Goal: Information Seeking & Learning: Learn about a topic

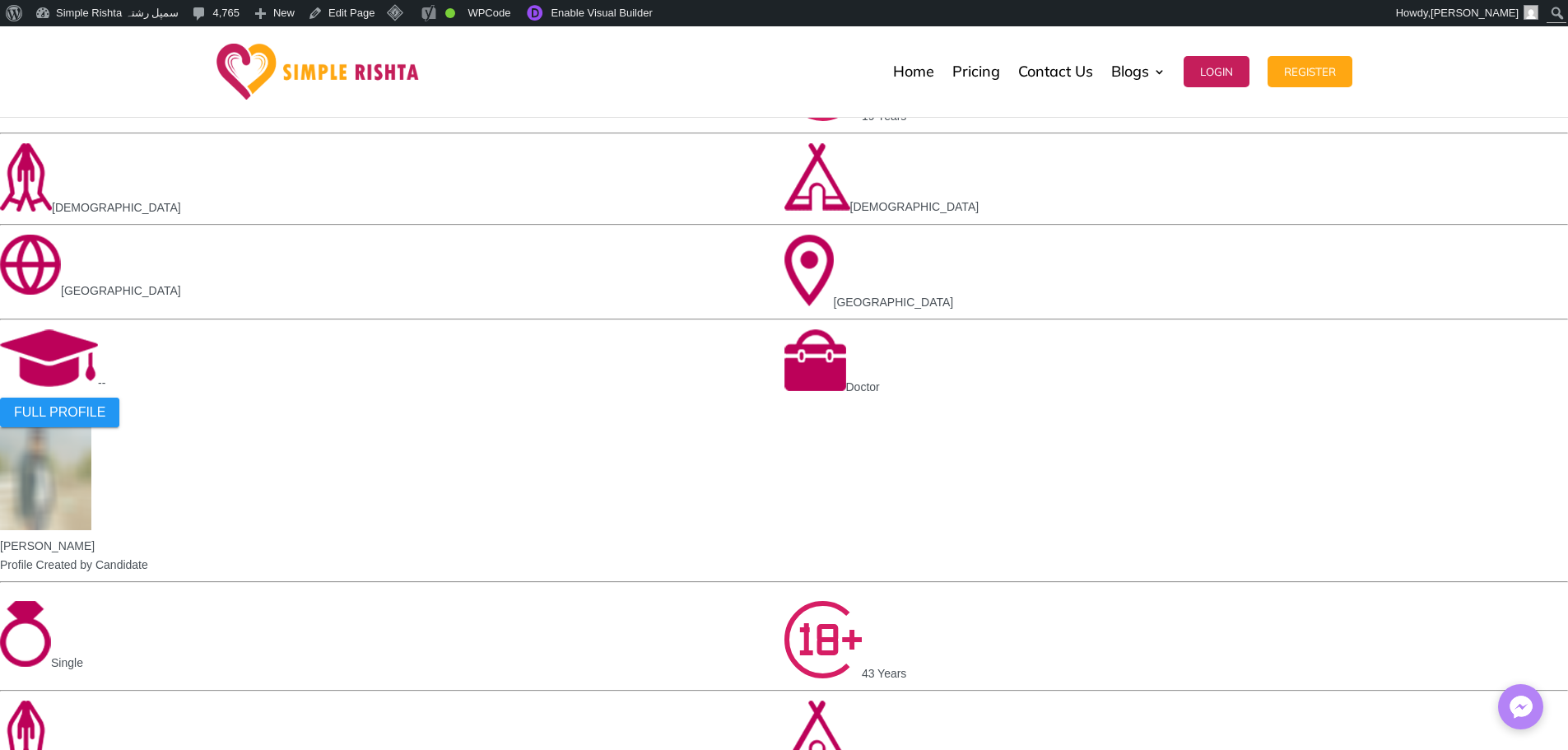
scroll to position [1482, 0]
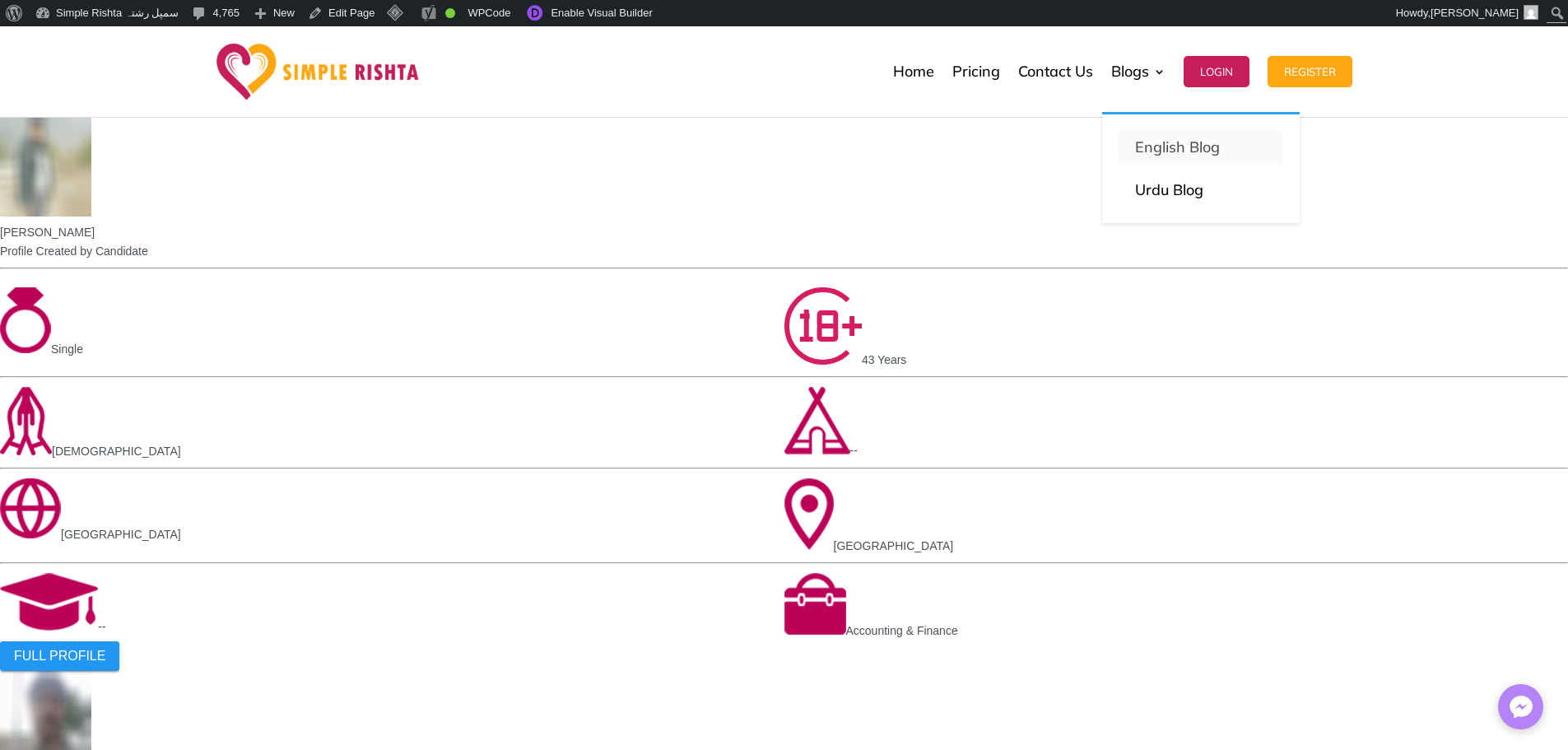
click at [1162, 147] on p "English Blog" at bounding box center [1201, 148] width 132 height 23
click at [1160, 192] on link "Urdu Blog" at bounding box center [1200, 190] width 165 height 33
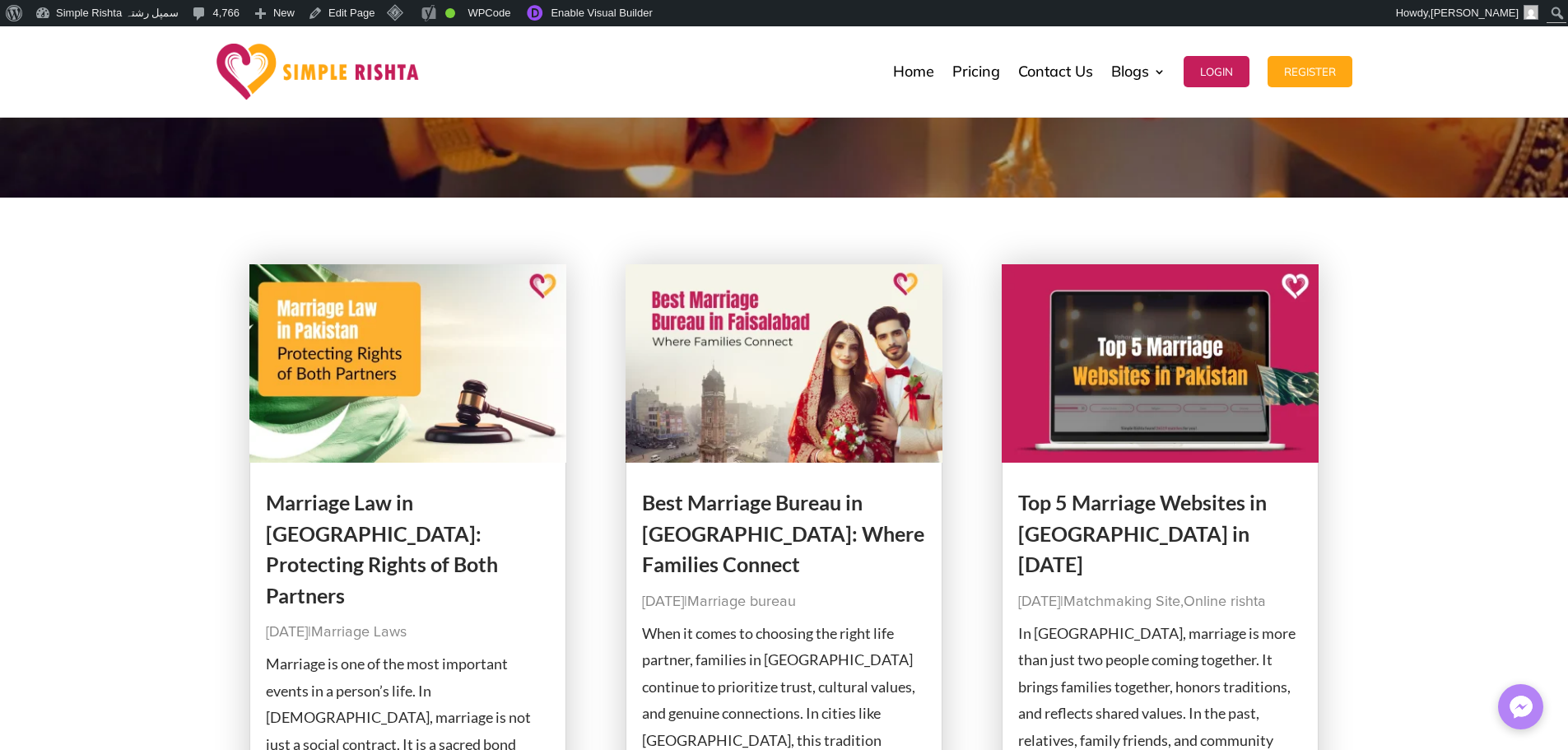
scroll to position [247, 0]
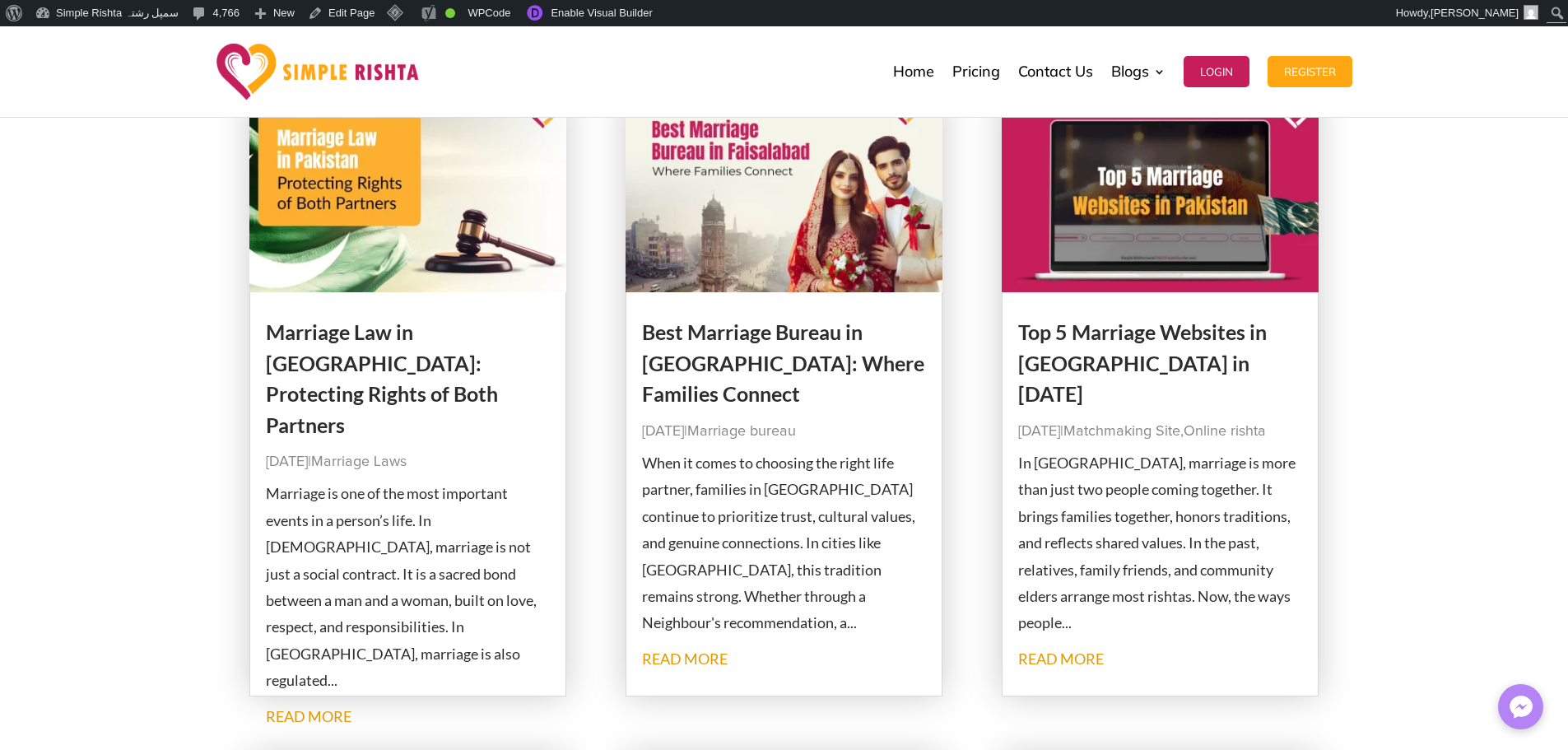
click at [494, 235] on img at bounding box center [408, 193] width 317 height 199
click at [773, 239] on img at bounding box center [784, 193] width 317 height 199
click at [1094, 235] on img at bounding box center [1160, 193] width 317 height 199
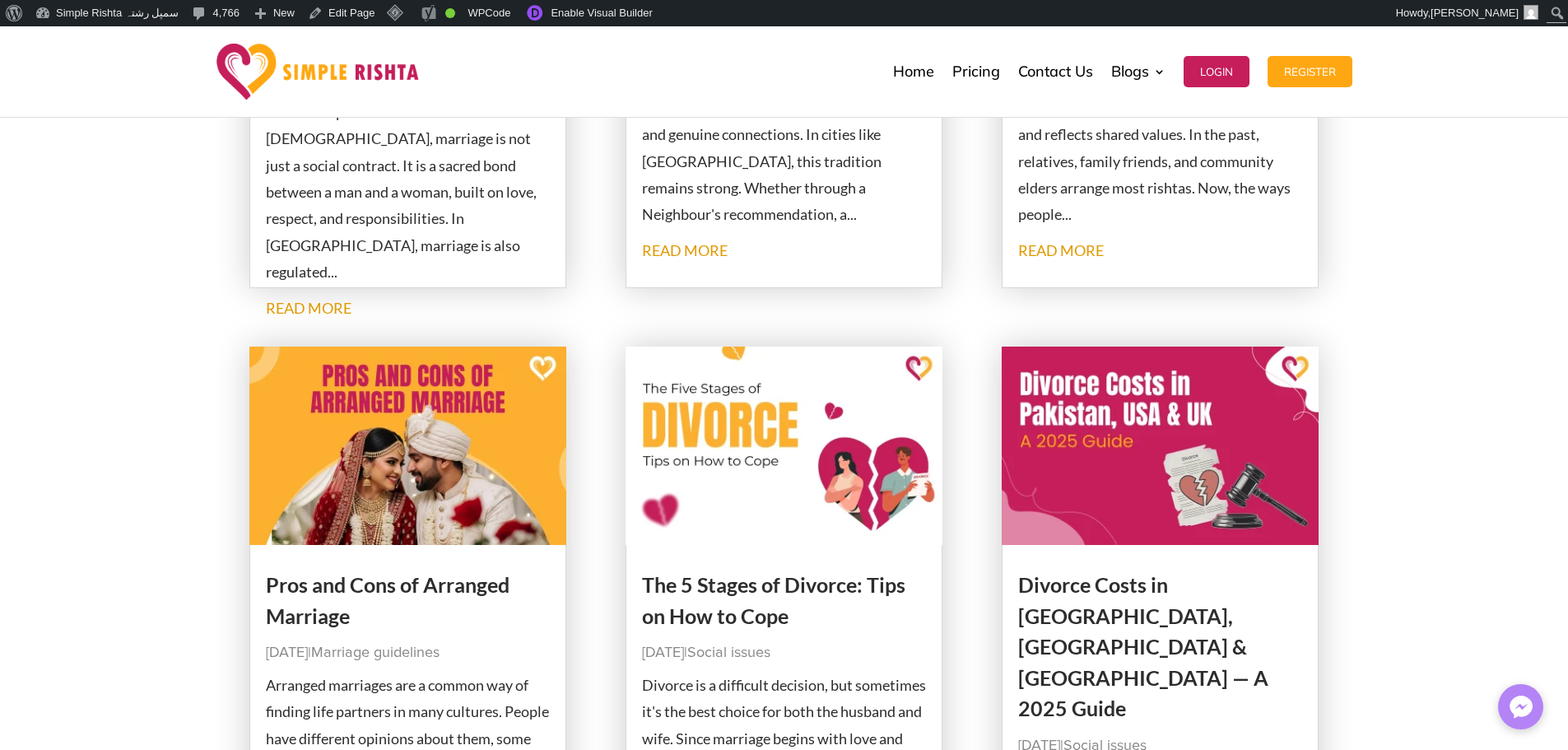
scroll to position [658, 0]
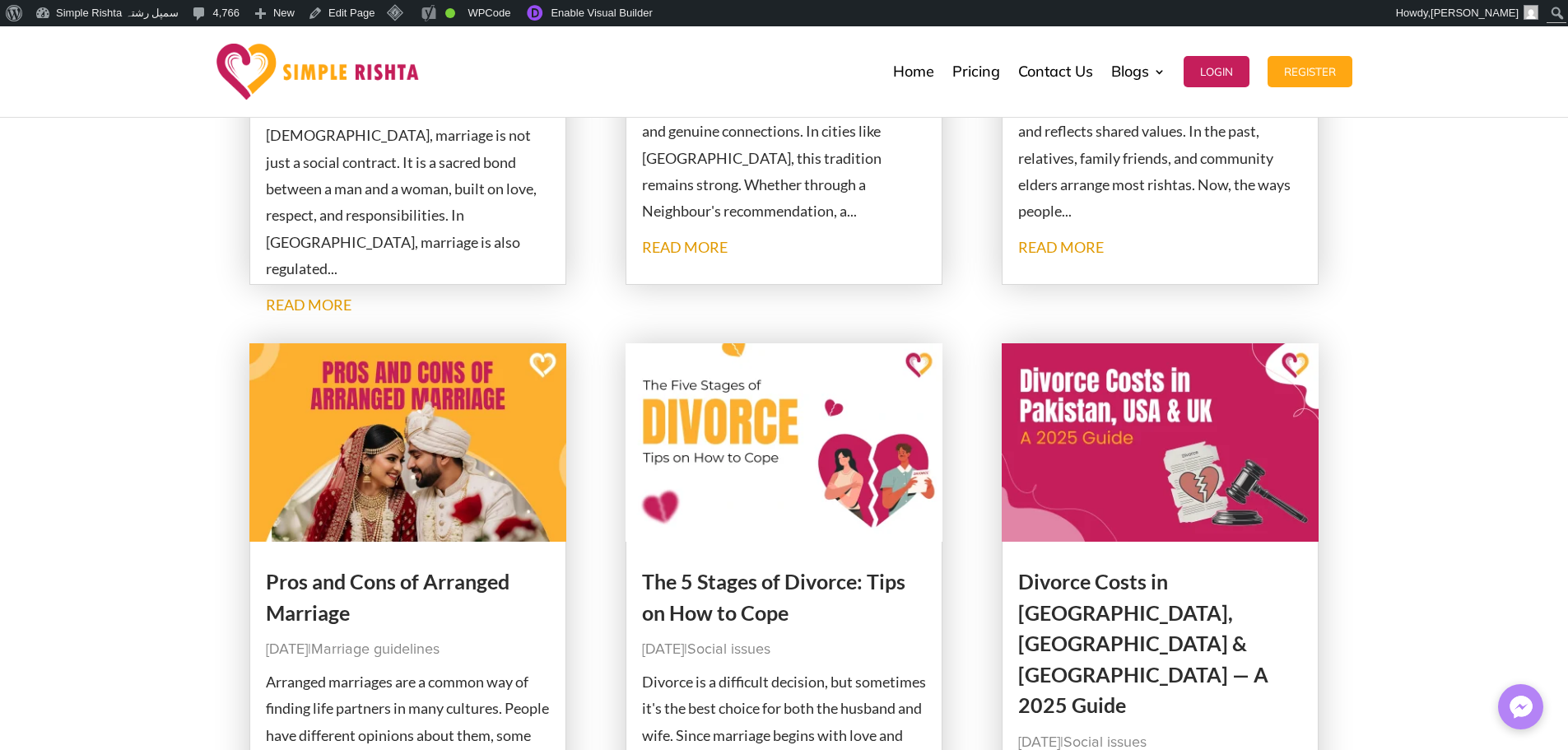
click at [403, 426] on img at bounding box center [408, 443] width 317 height 199
click at [754, 426] on img at bounding box center [784, 443] width 317 height 199
click at [1078, 415] on img at bounding box center [1160, 443] width 317 height 199
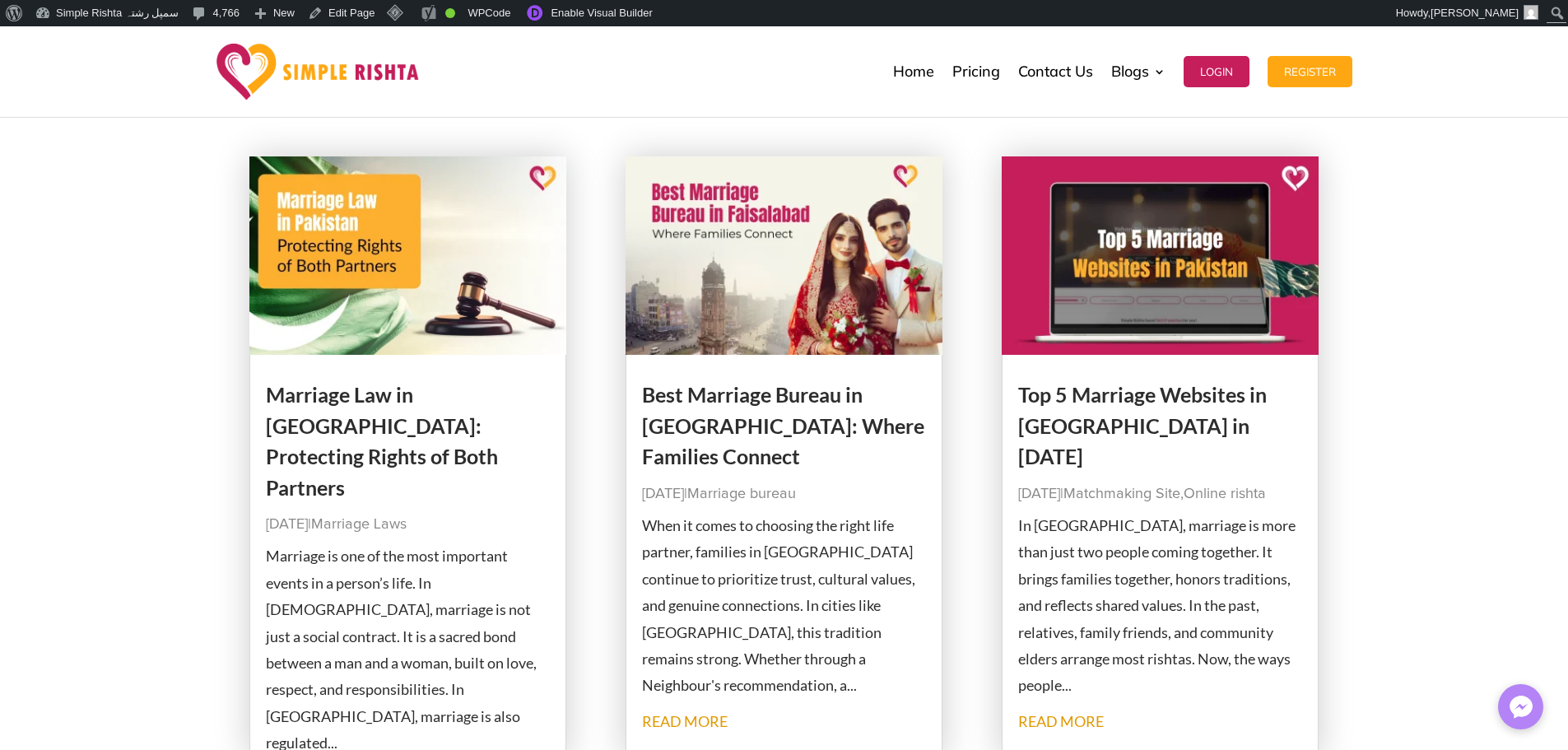
scroll to position [165, 0]
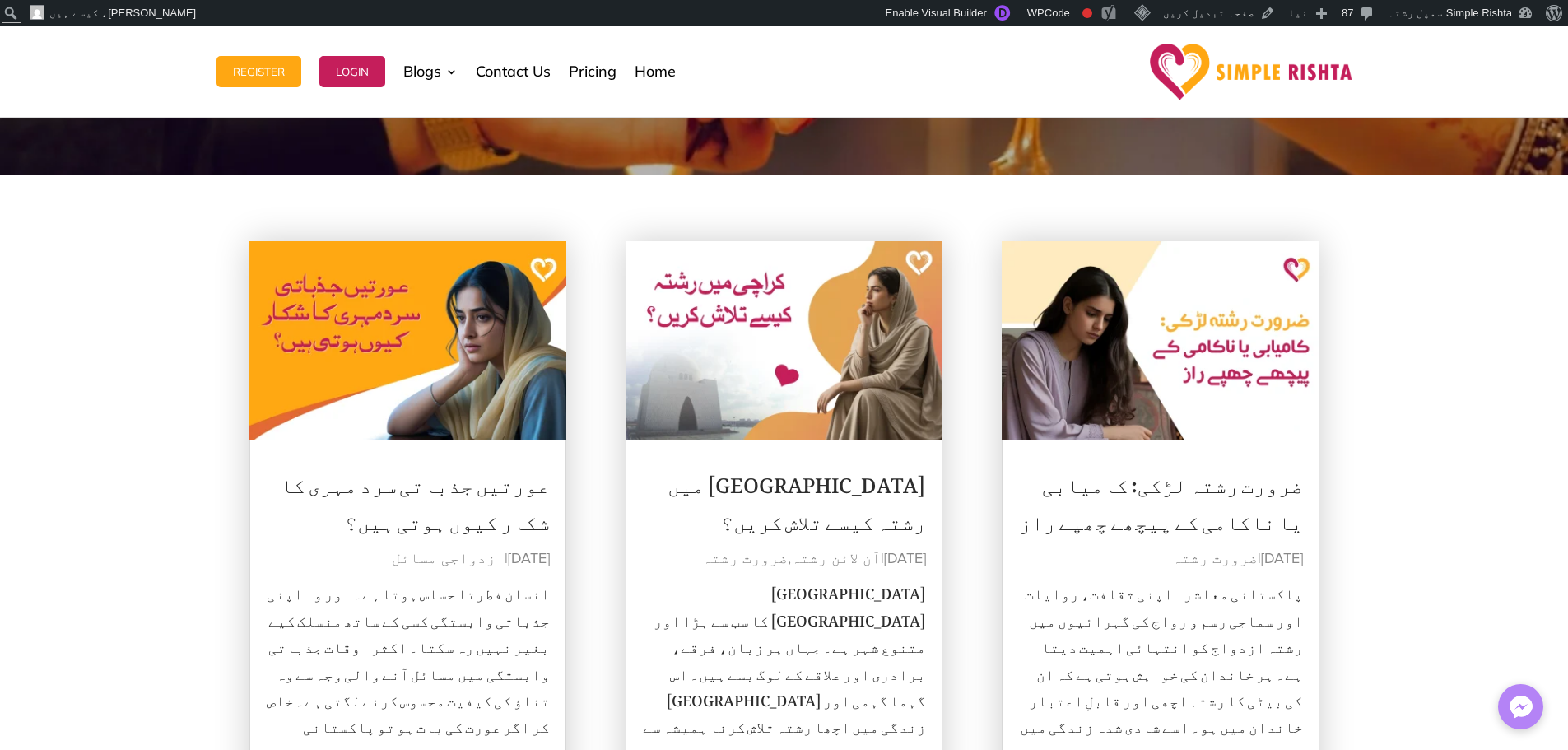
scroll to position [165, 0]
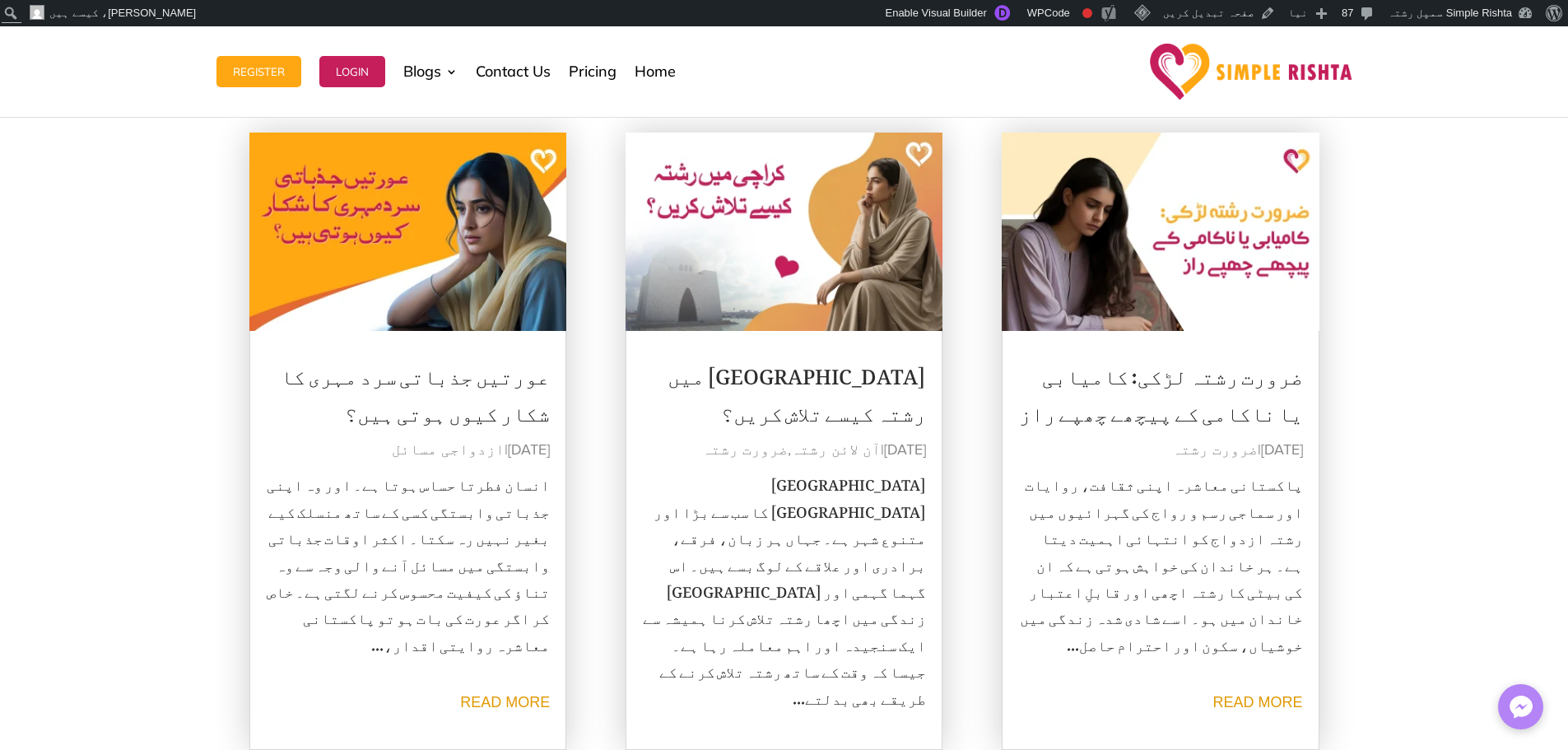
click at [442, 262] on img at bounding box center [408, 232] width 317 height 199
click at [782, 262] on img at bounding box center [784, 232] width 317 height 199
click at [1164, 262] on img at bounding box center [1160, 232] width 317 height 199
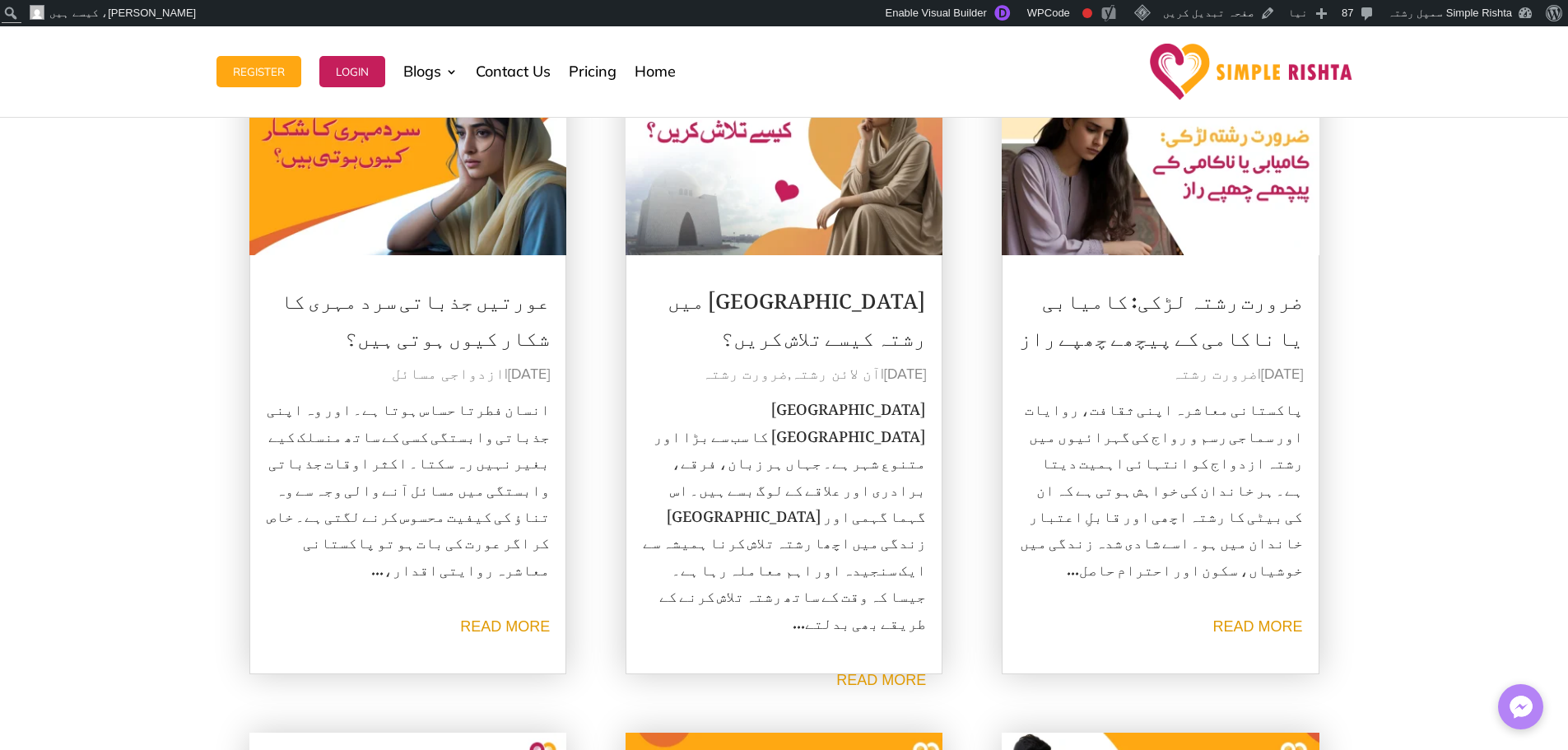
scroll to position [247, 0]
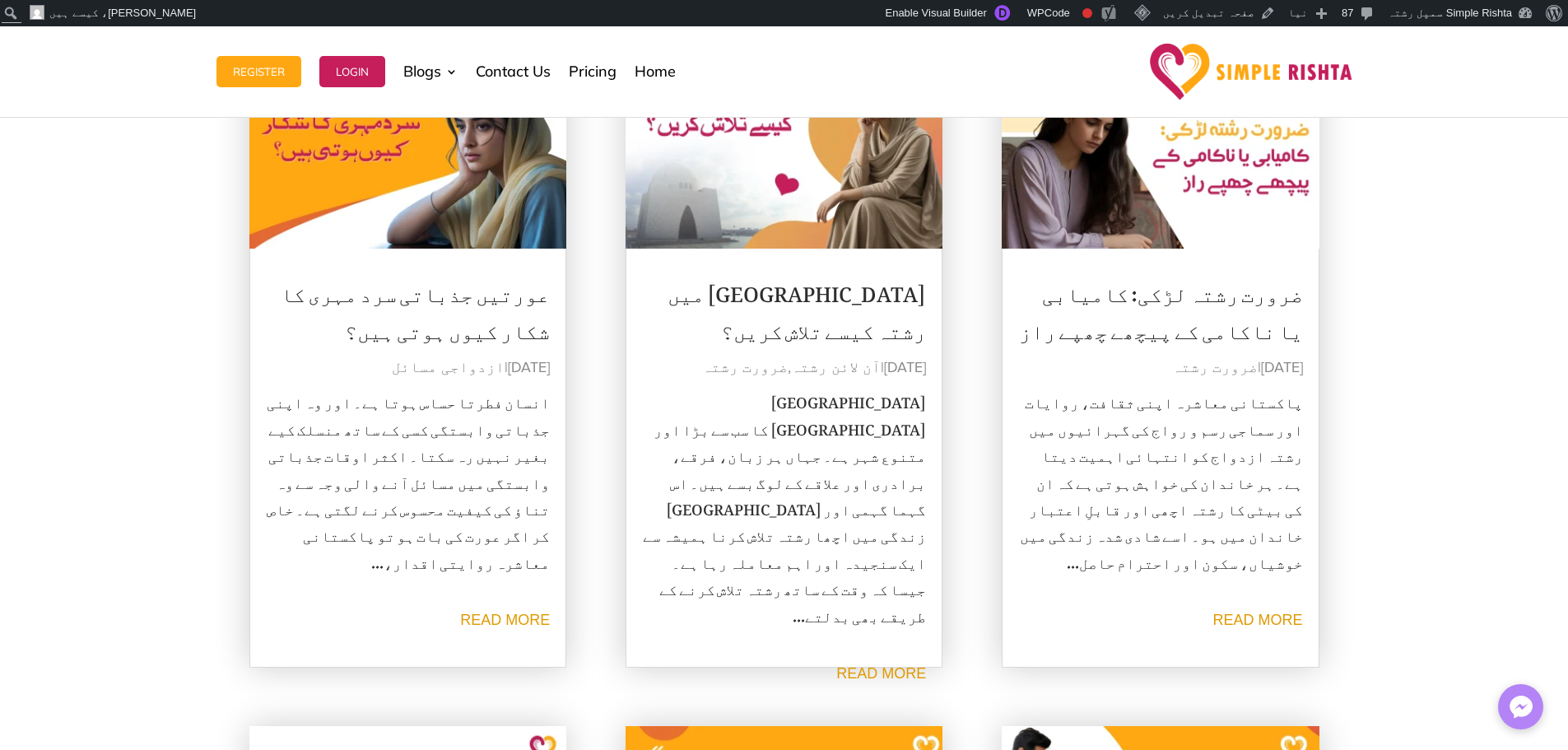
click at [433, 185] on img at bounding box center [408, 149] width 317 height 199
click at [962, 19] on link "Enable Visual Builder" at bounding box center [950, 13] width 142 height 27
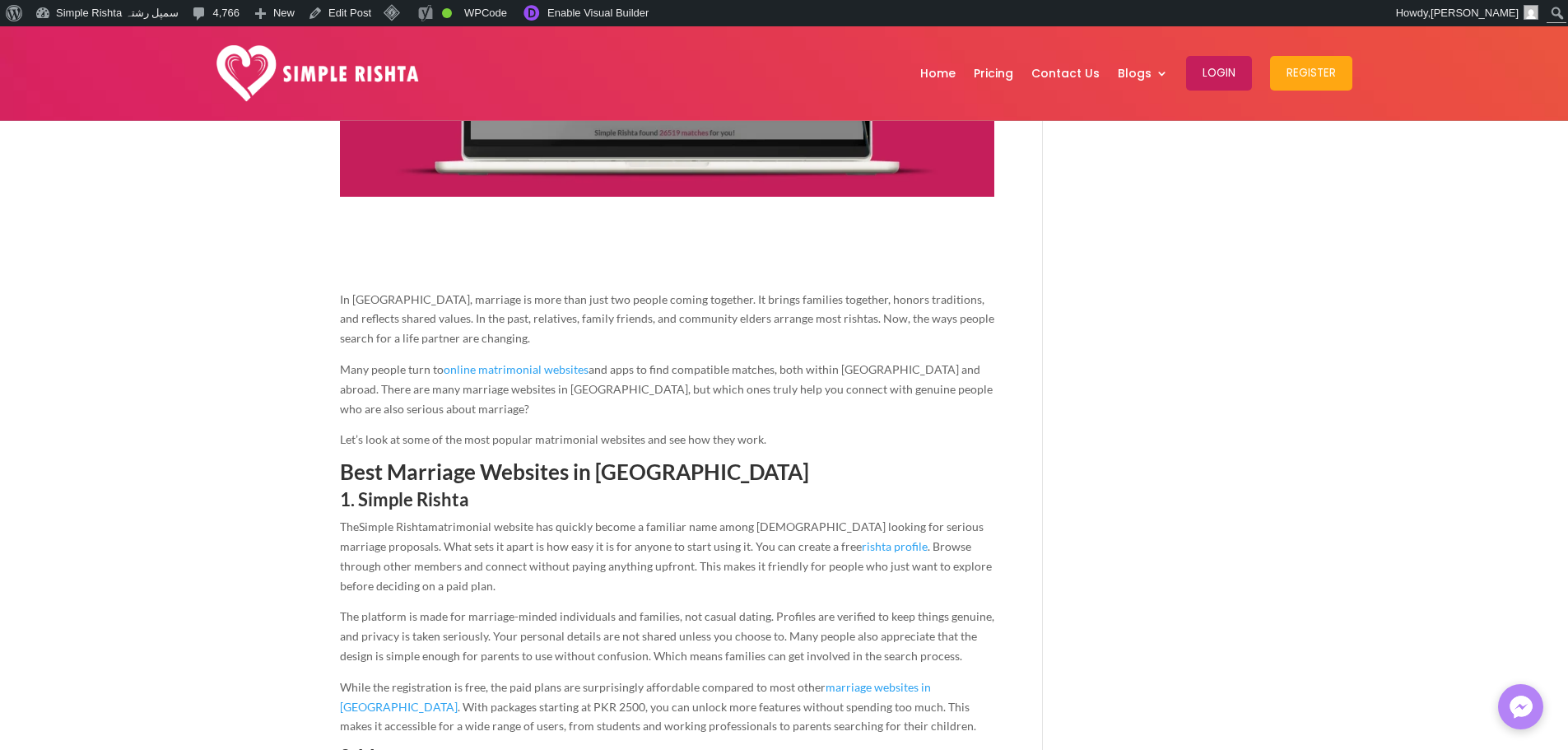
scroll to position [494, 0]
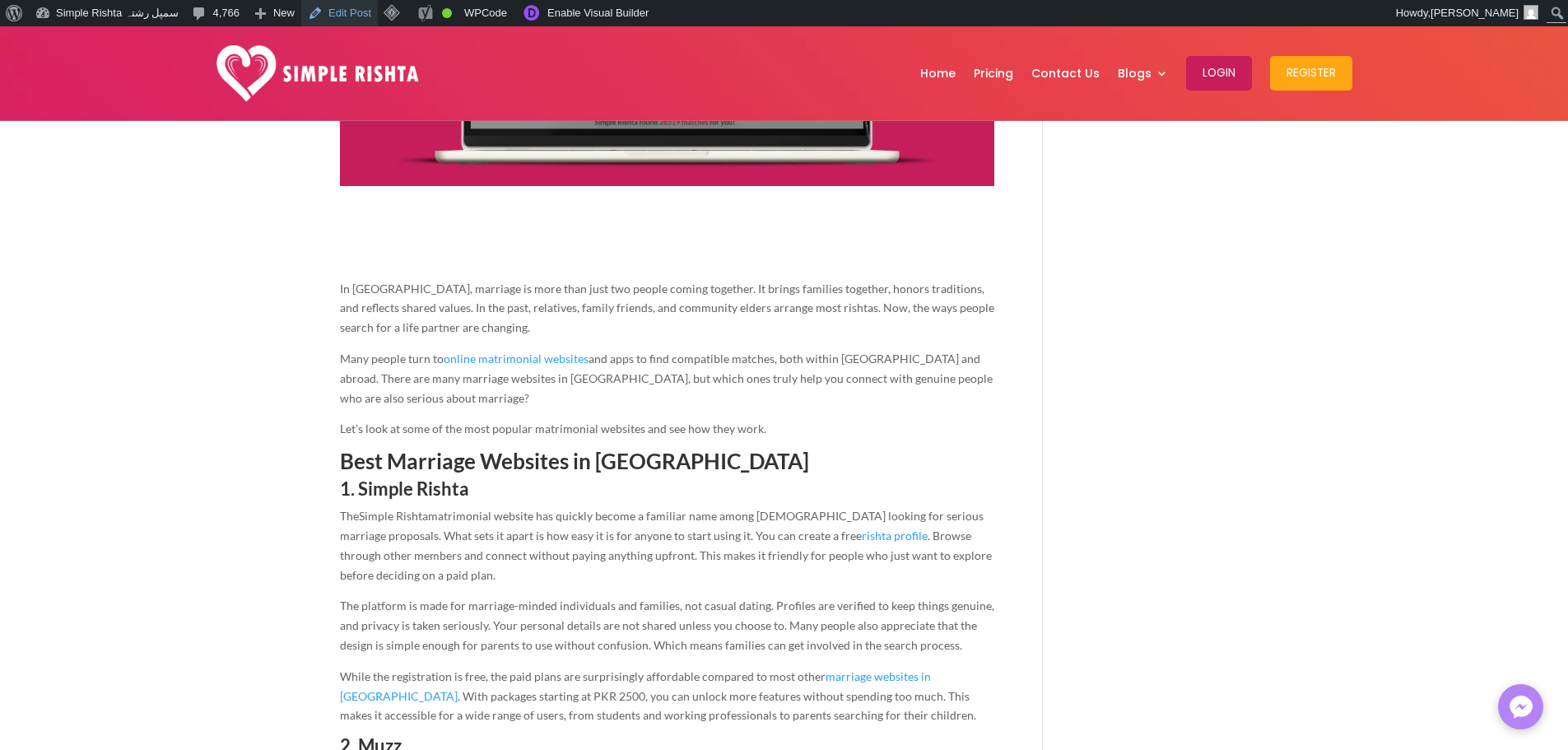
click at [322, 18] on link "Edit Post" at bounding box center [340, 13] width 77 height 27
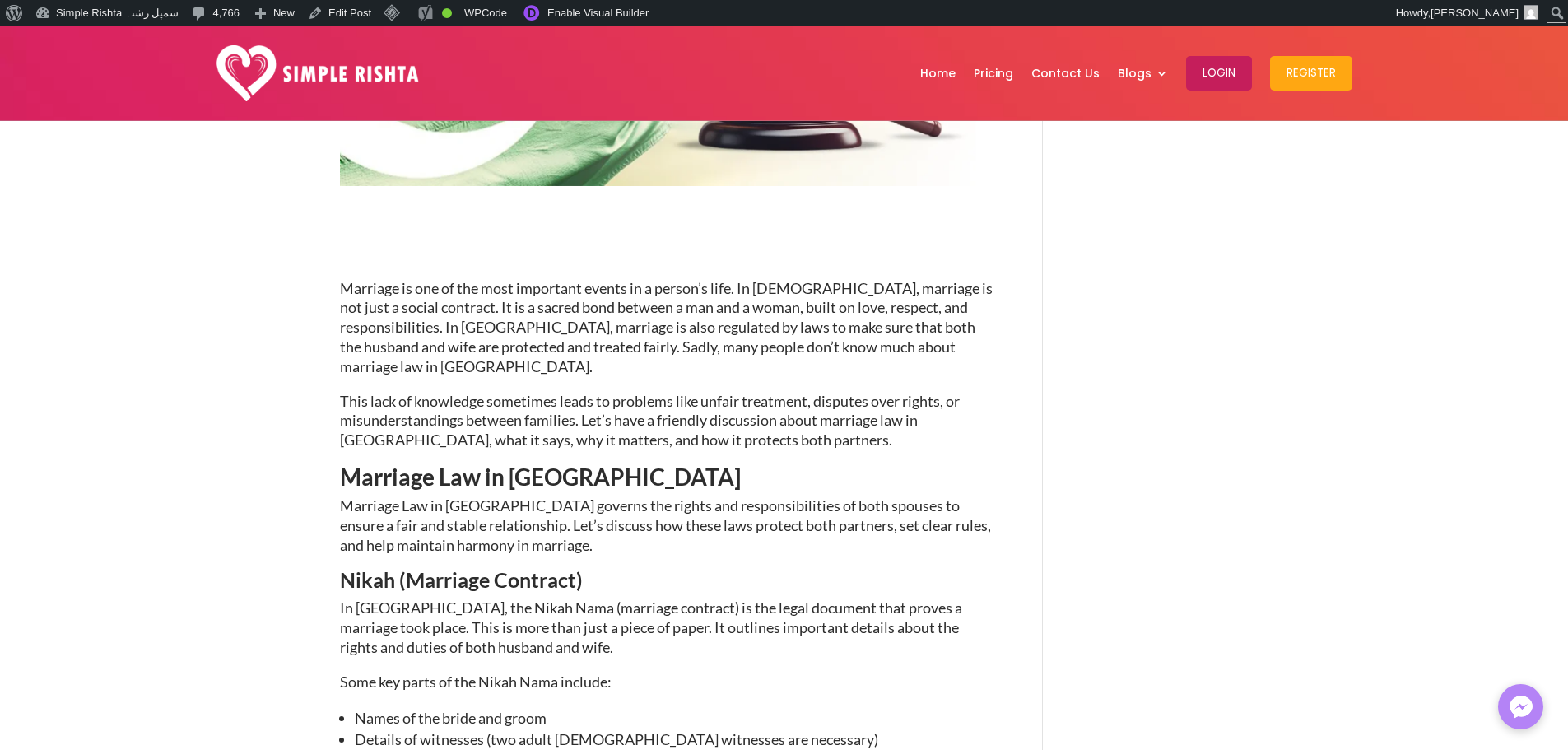
scroll to position [905, 0]
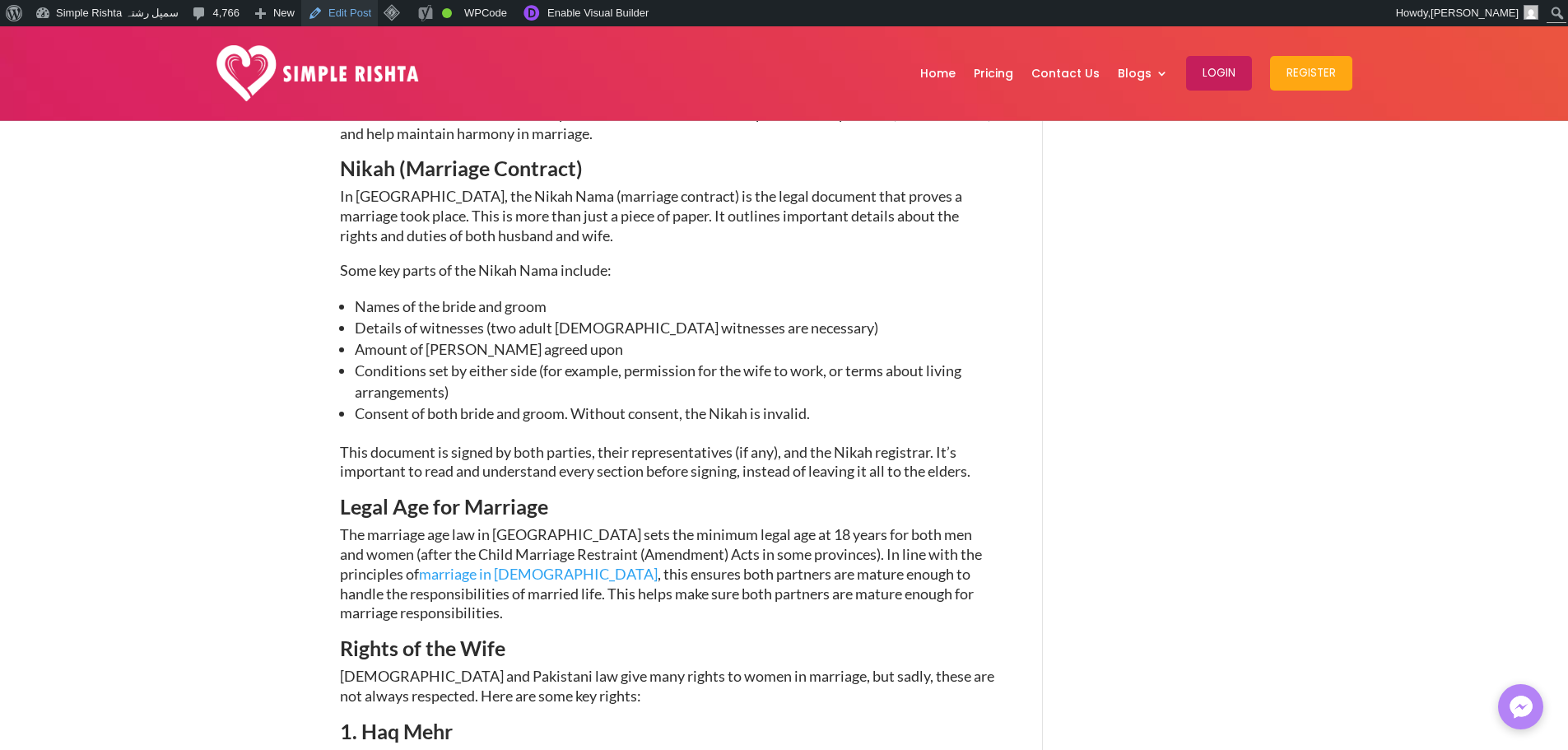
click at [329, 16] on link "Edit Post" at bounding box center [340, 13] width 77 height 27
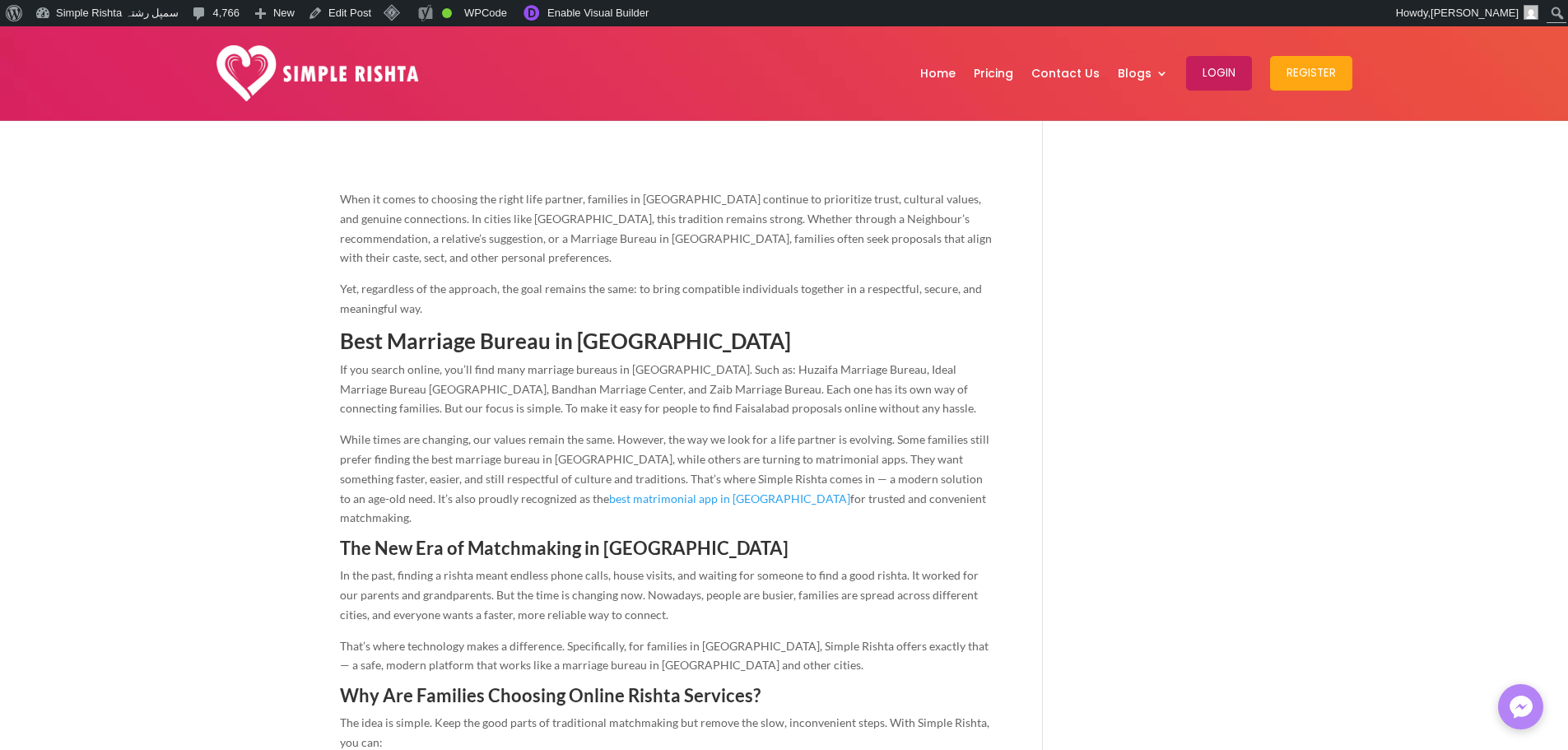
scroll to position [823, 0]
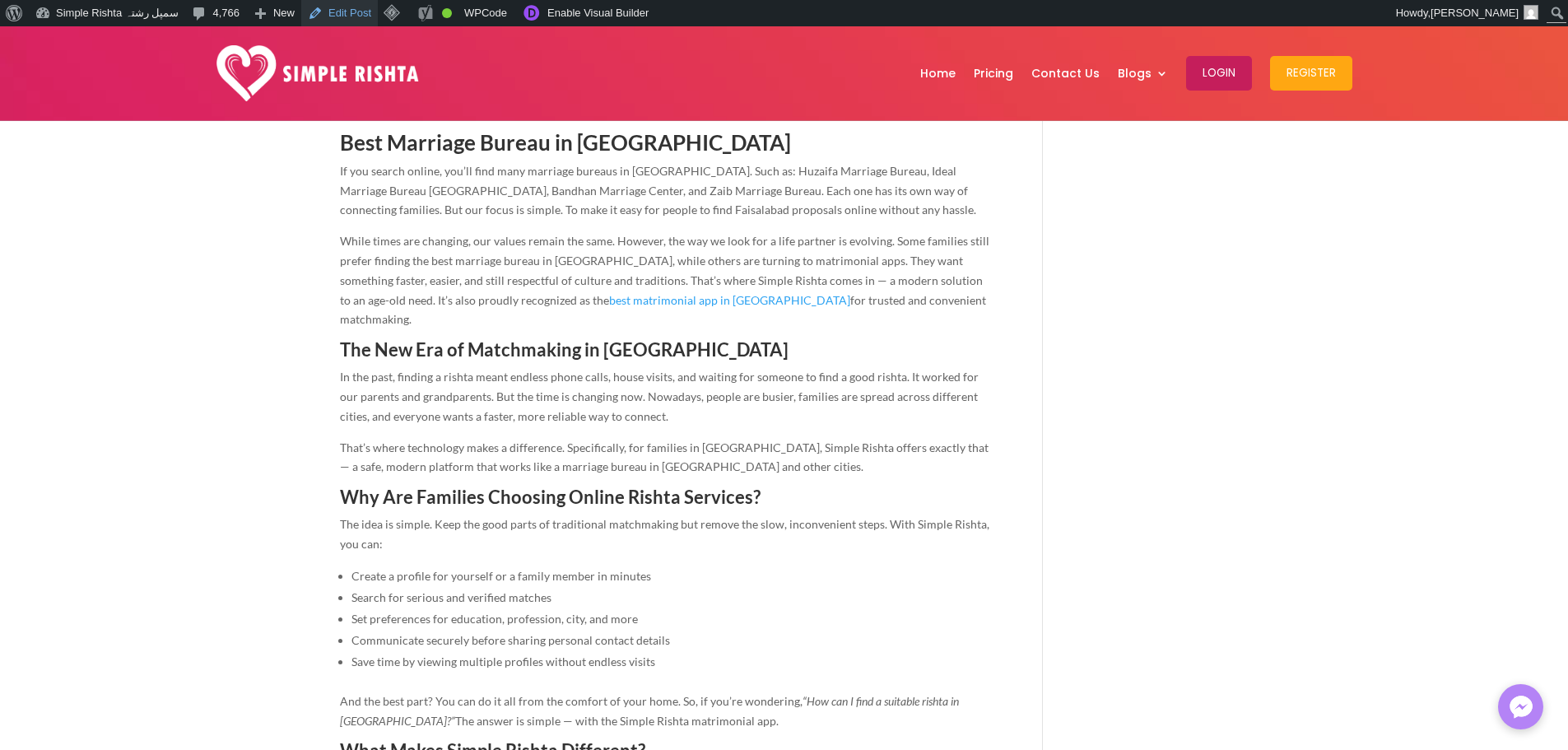
click at [327, 6] on link "Edit Post" at bounding box center [340, 13] width 77 height 27
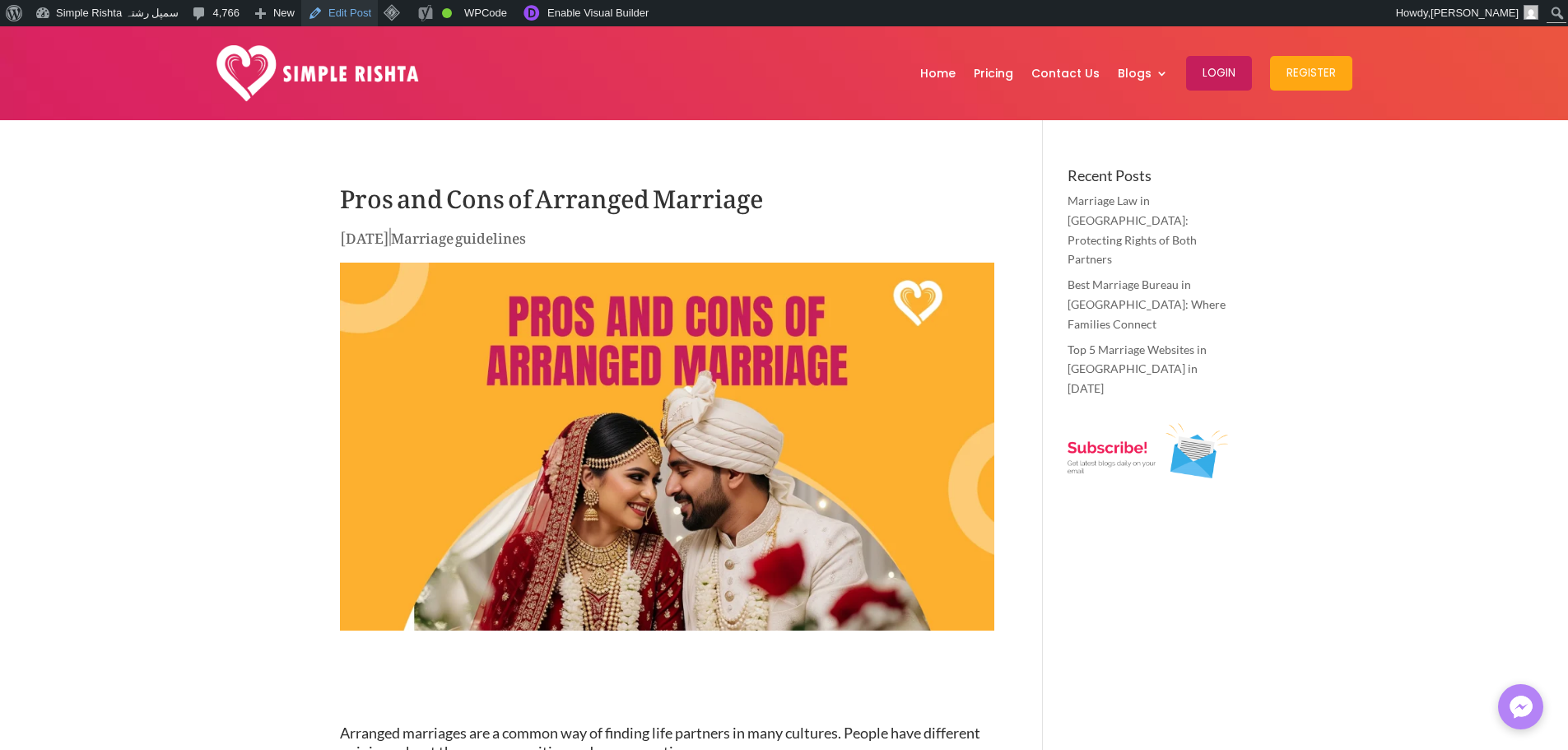
click at [324, 18] on link "Edit Post" at bounding box center [340, 13] width 77 height 27
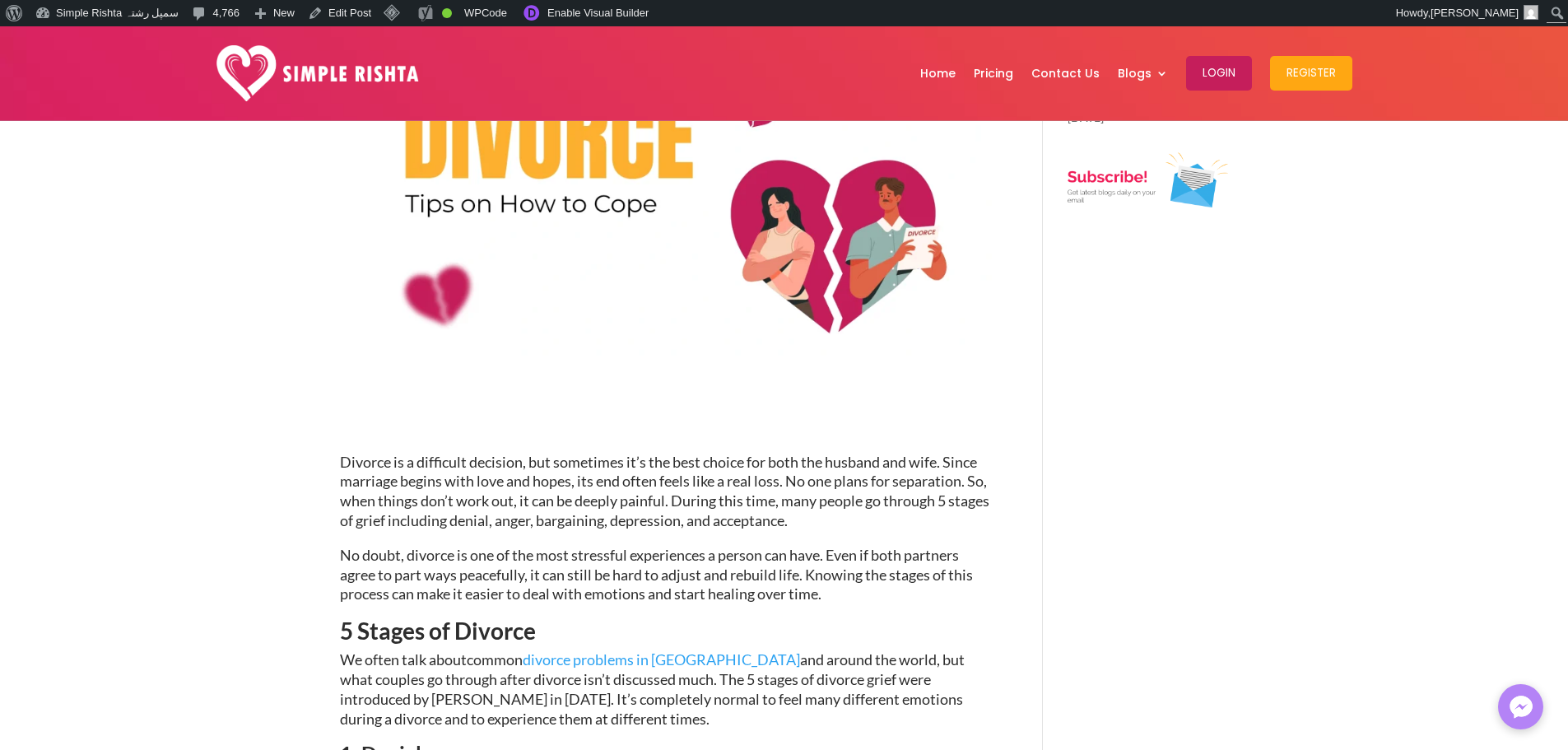
scroll to position [494, 0]
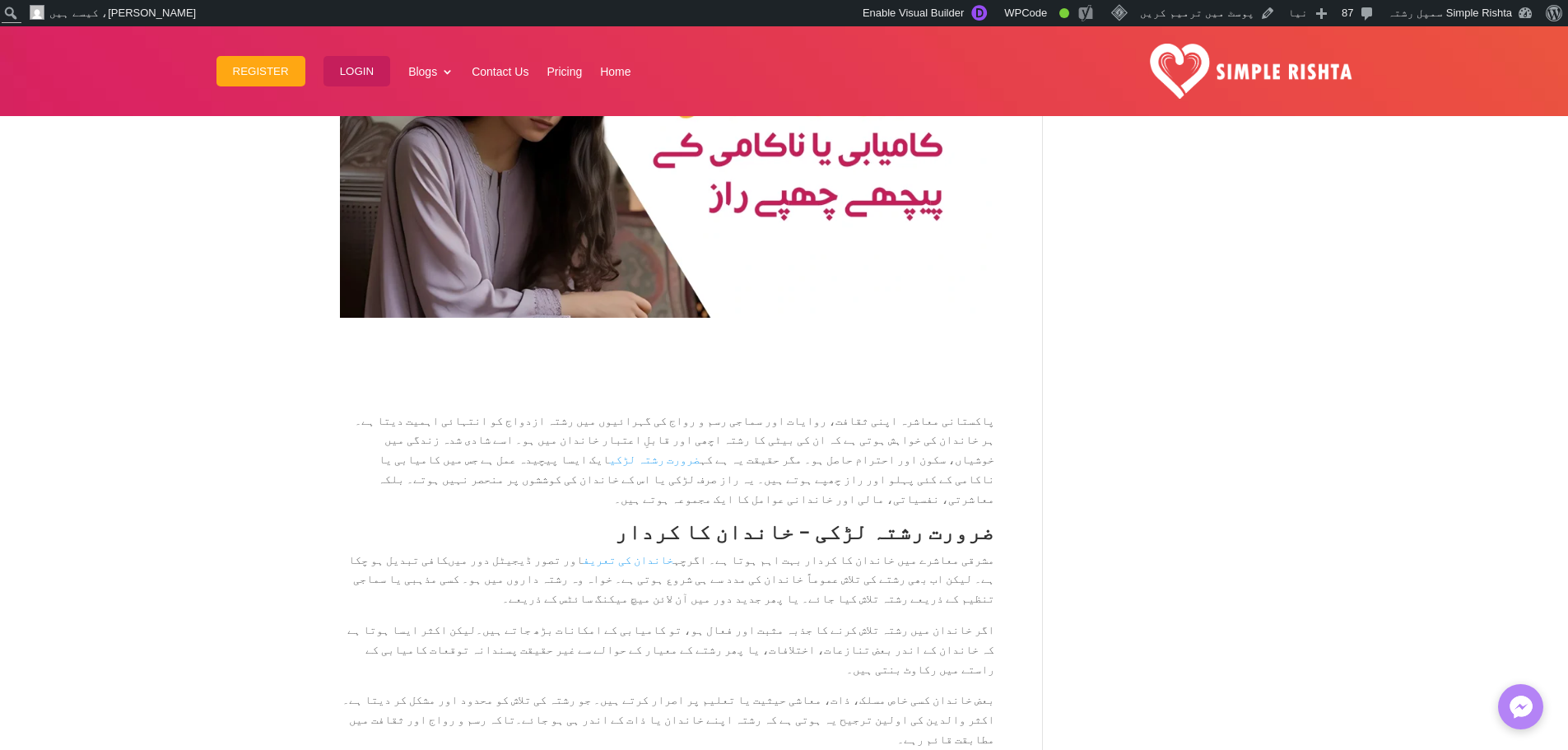
scroll to position [494, 0]
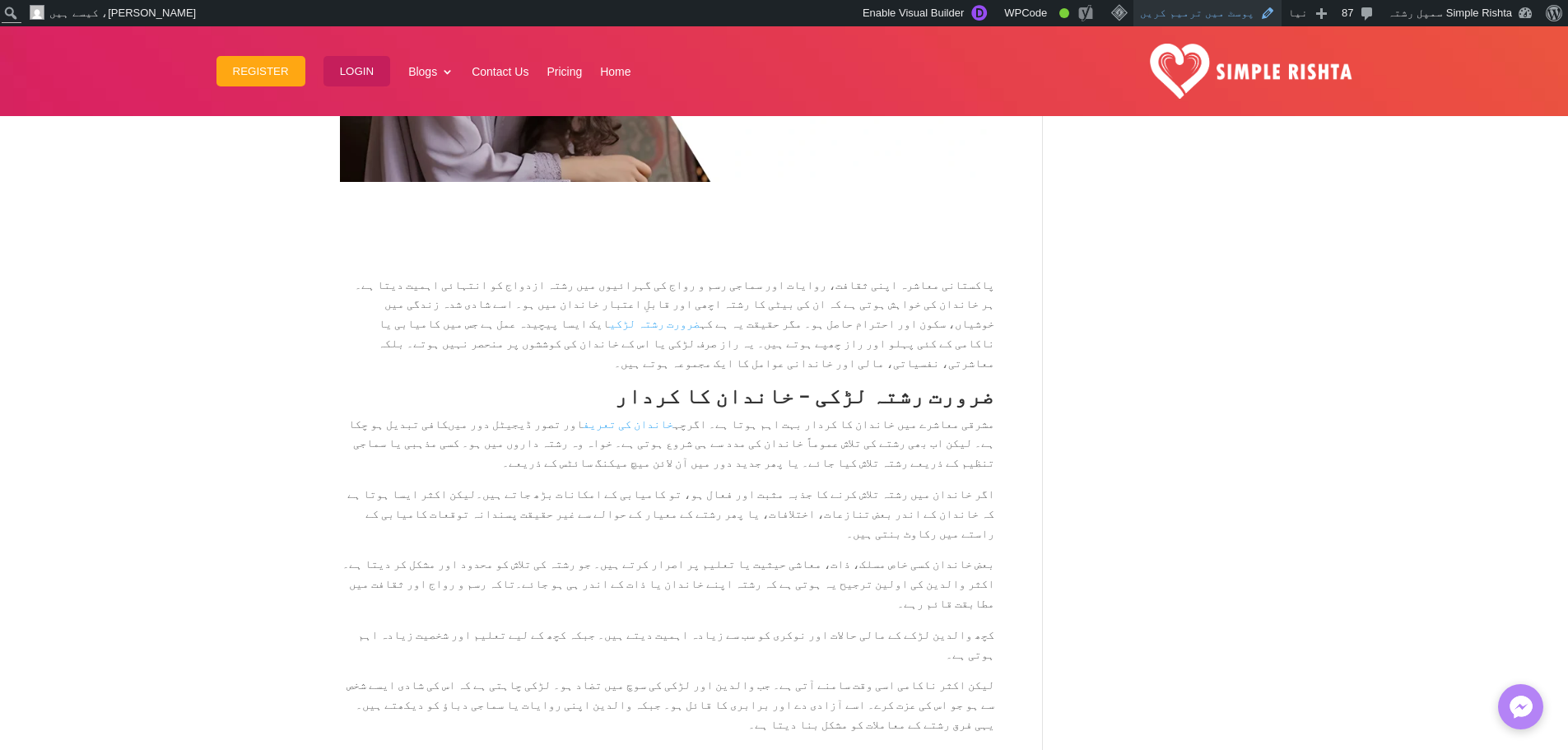
click at [1276, 10] on link "پوسٹ میں ترمیم کریں" at bounding box center [1207, 13] width 148 height 27
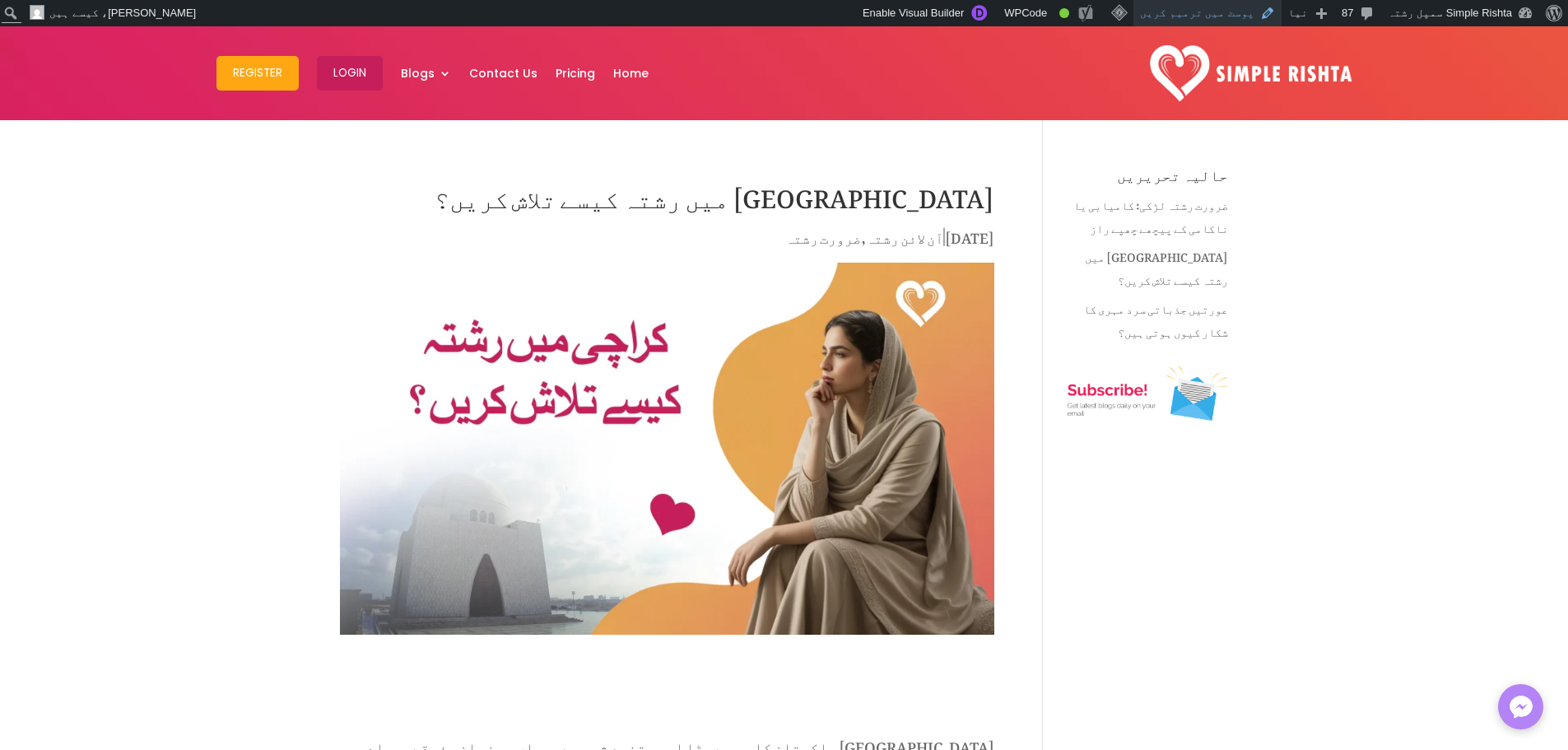
click at [1250, 13] on link "پوسٹ میں ترمیم کریں" at bounding box center [1207, 13] width 148 height 27
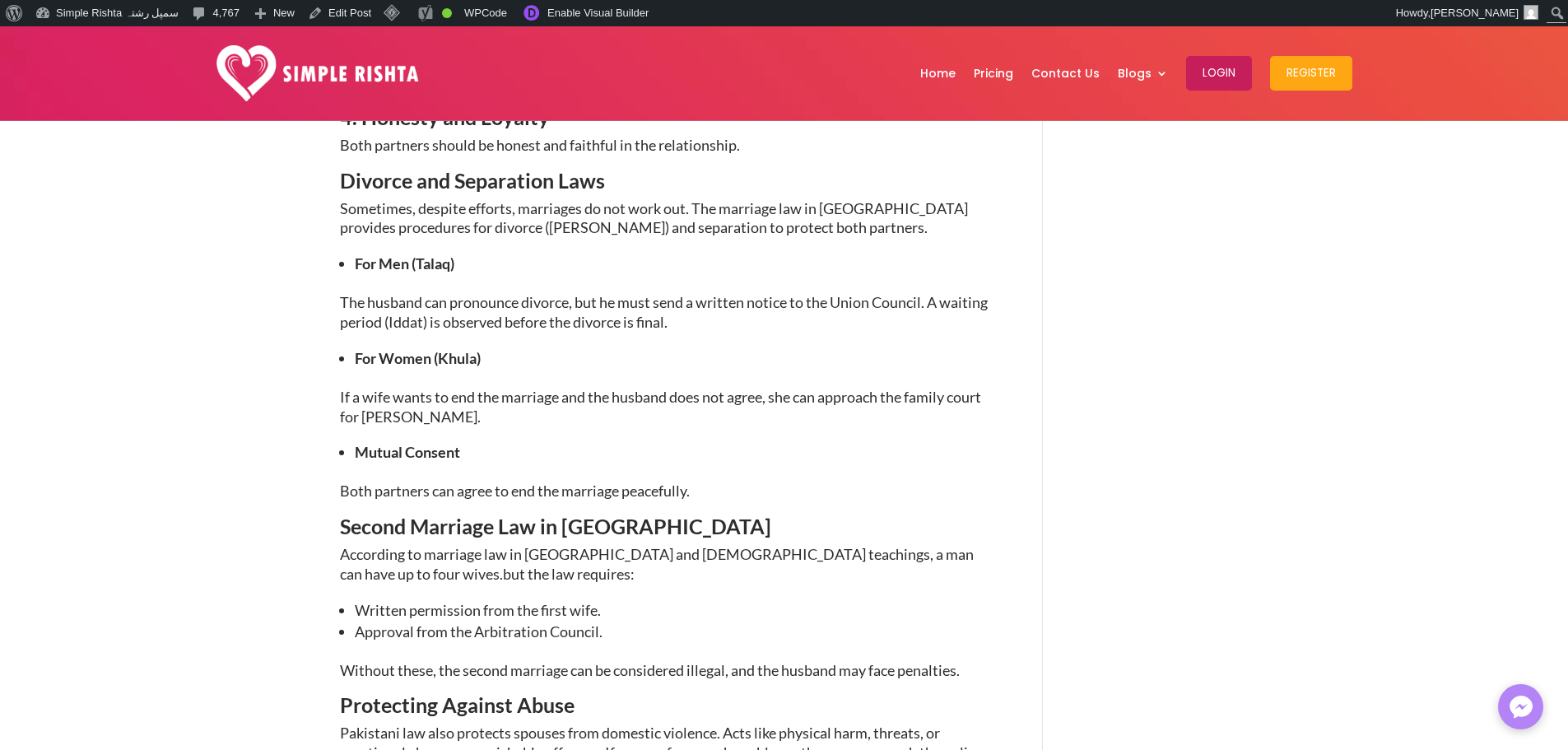
scroll to position [2552, 0]
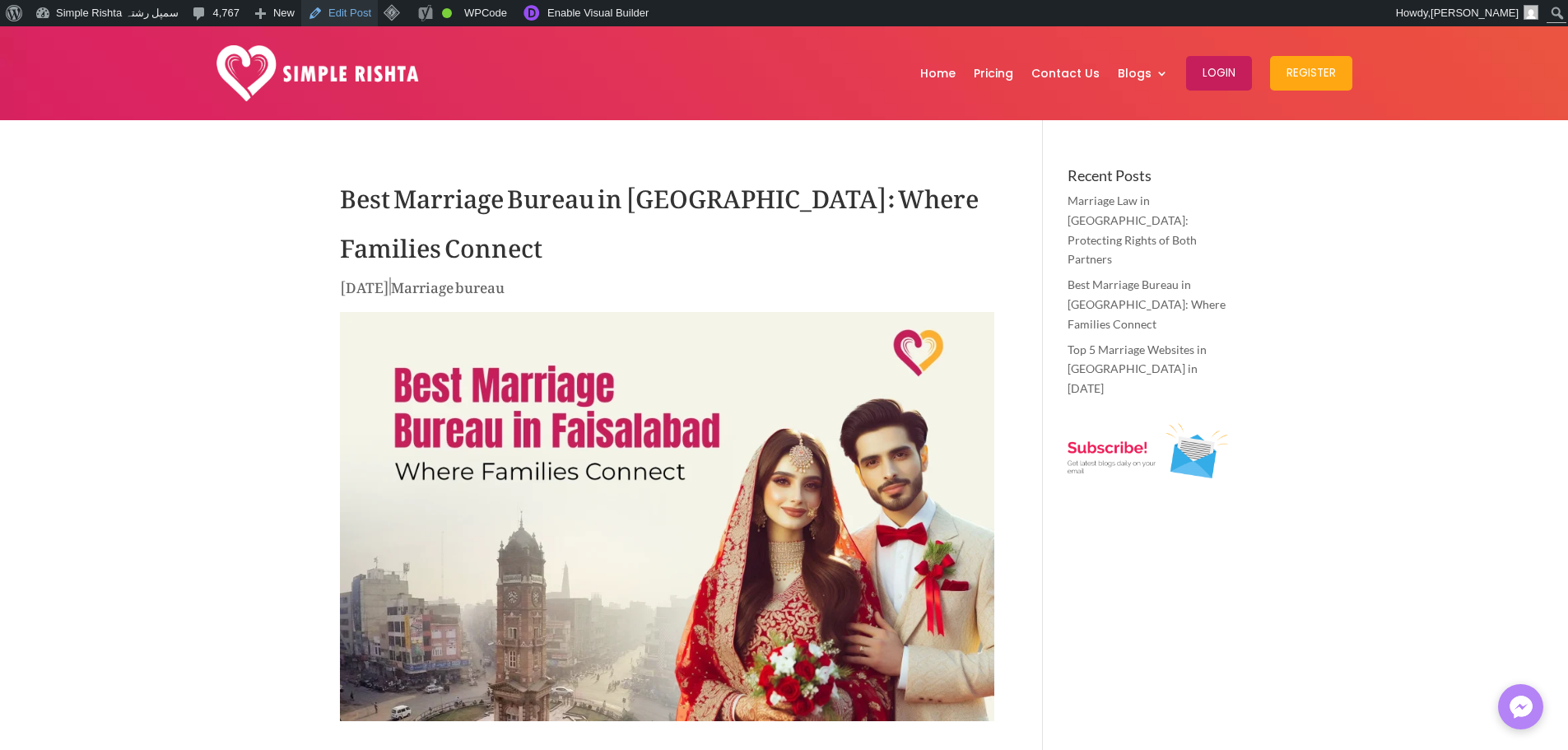
click at [340, 10] on link "Edit Post" at bounding box center [340, 13] width 77 height 27
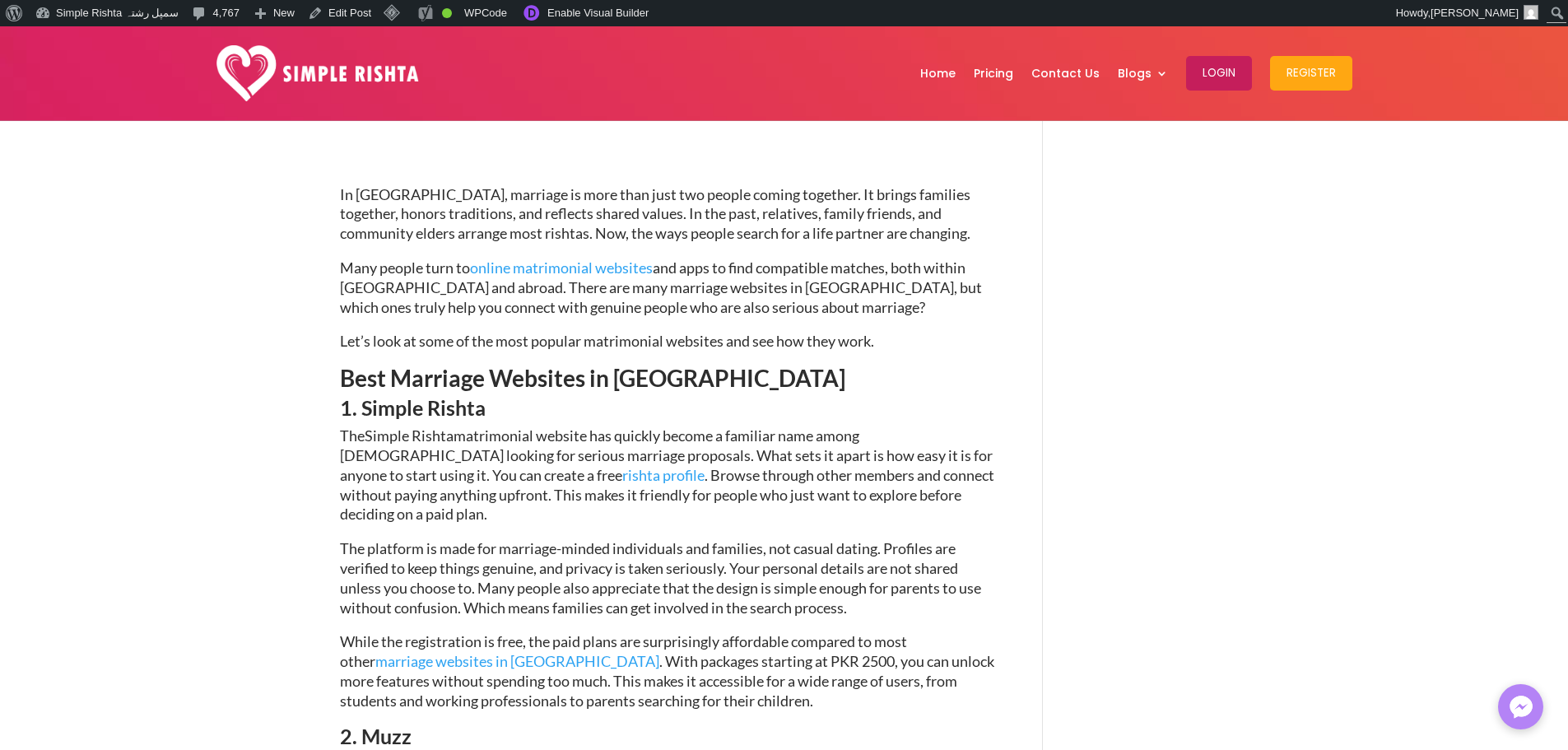
scroll to position [576, 0]
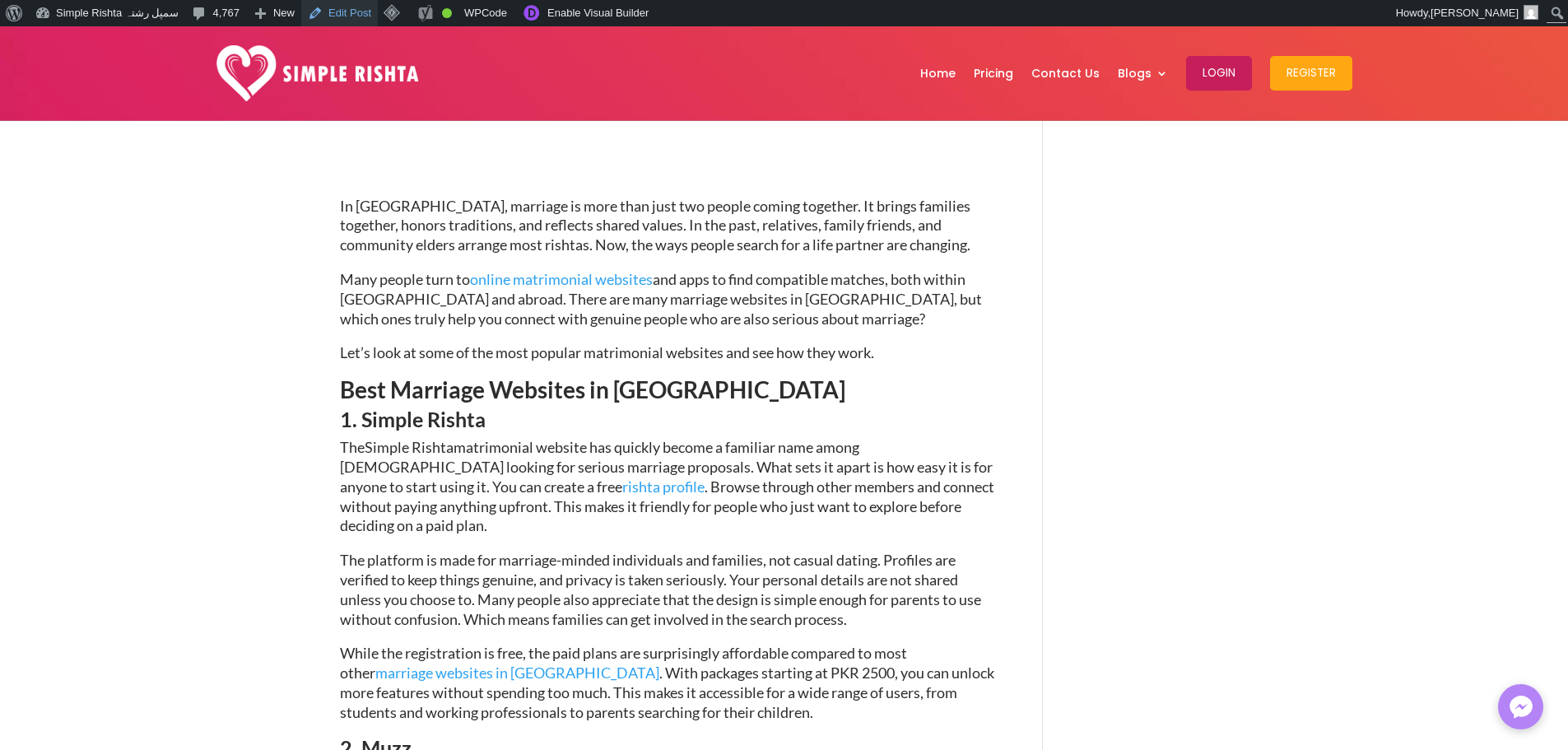
click at [329, 19] on link "Edit Post" at bounding box center [340, 13] width 77 height 27
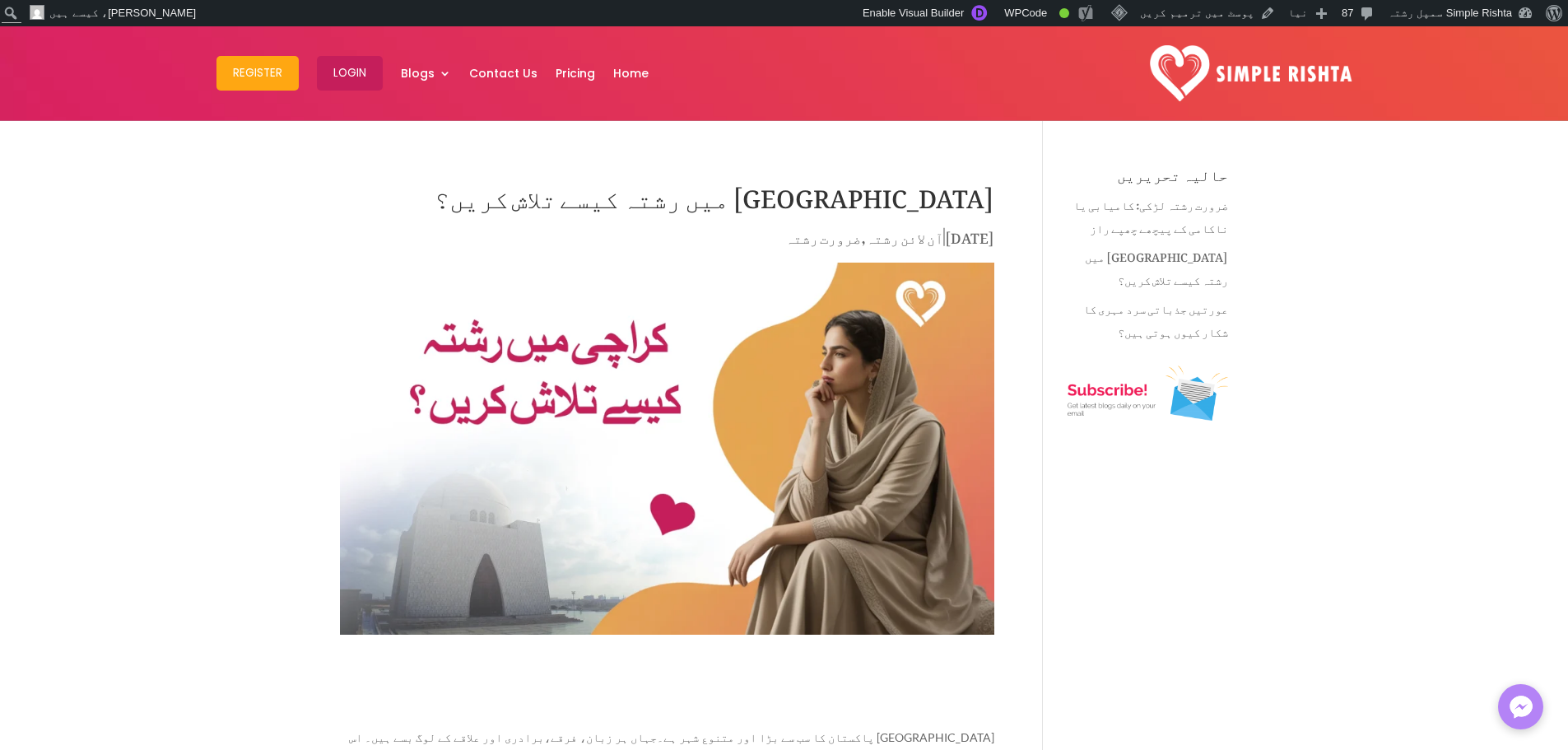
scroll to position [412, 0]
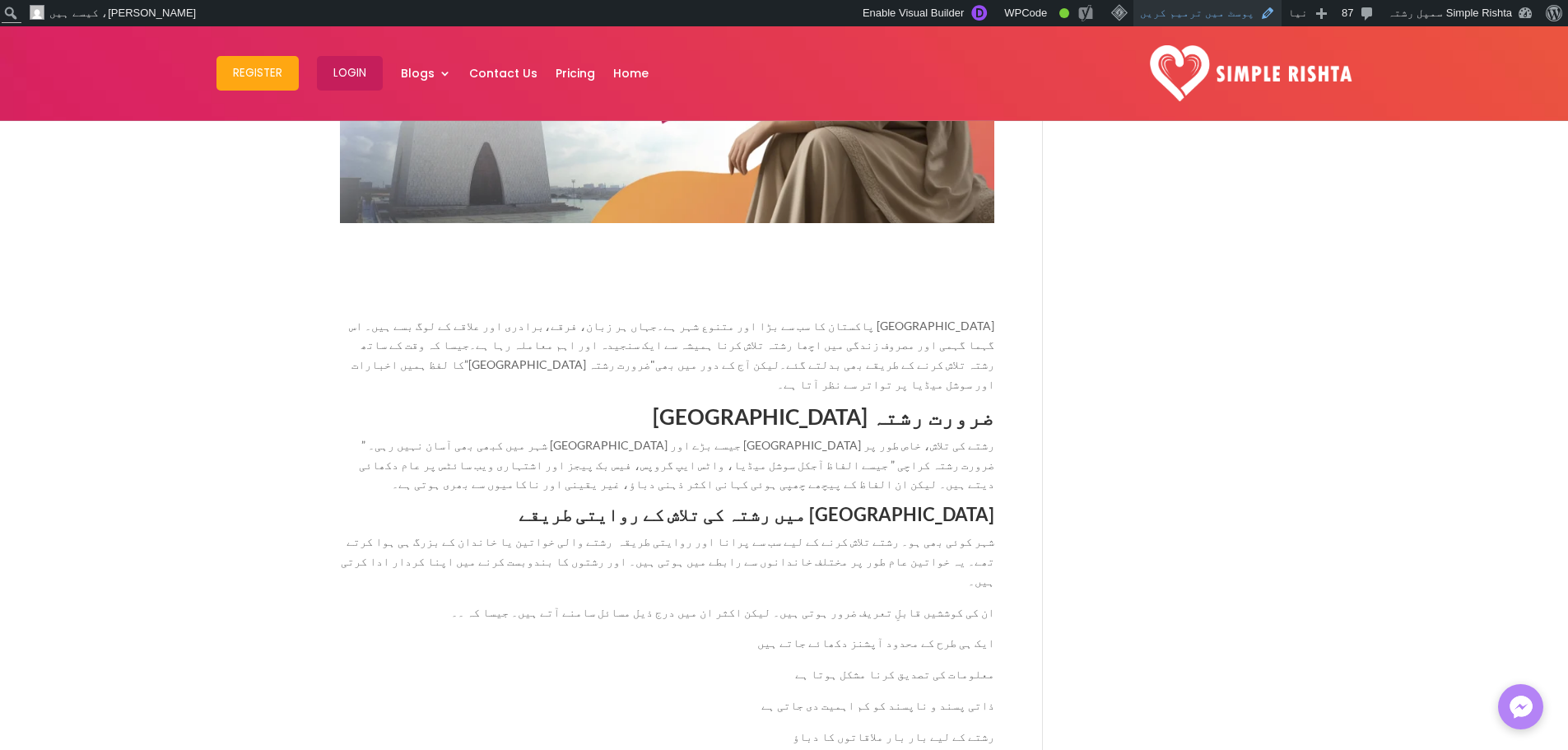
click at [1214, 14] on link "پوسٹ میں ترمیم کریں" at bounding box center [1207, 13] width 148 height 27
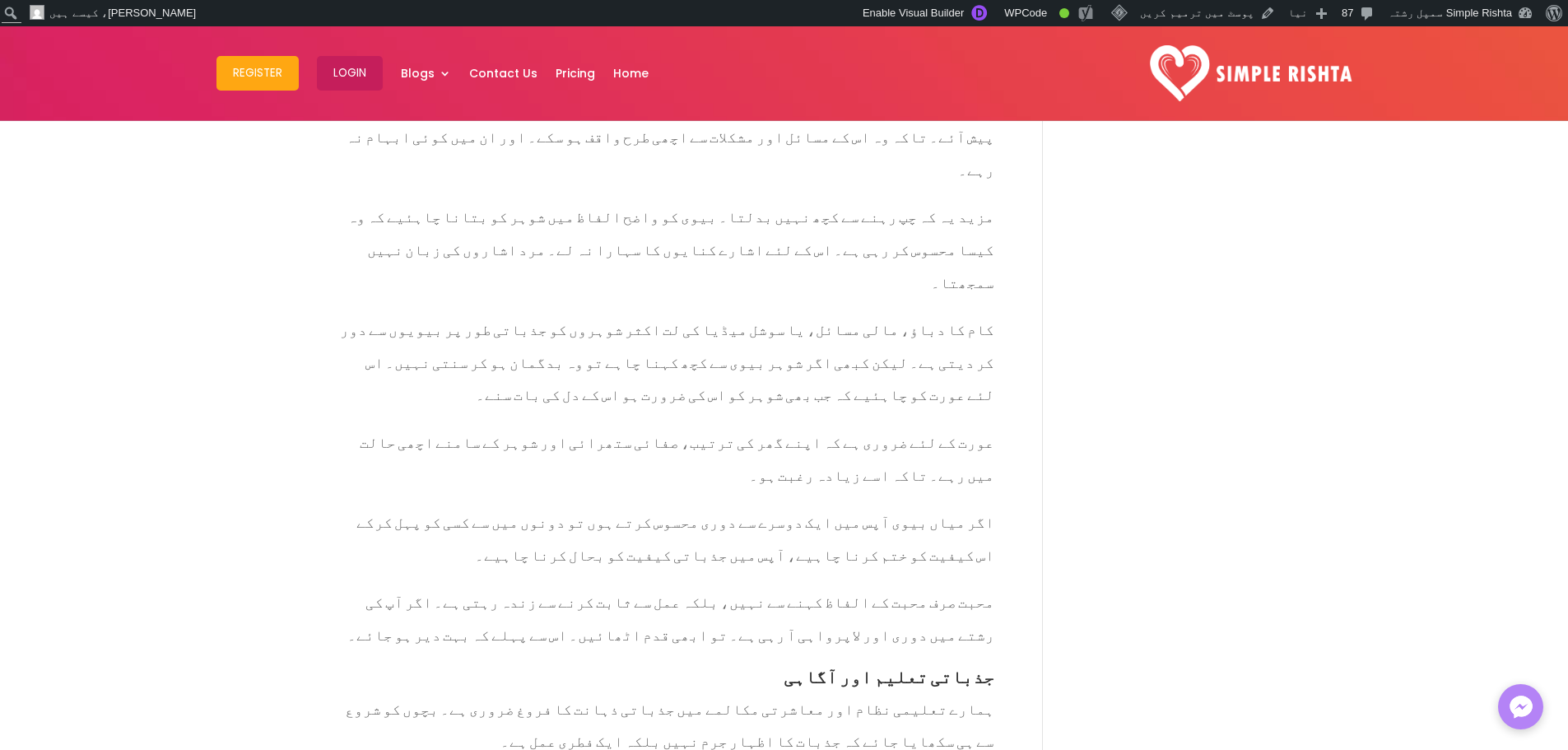
scroll to position [3621, 0]
click at [1246, 11] on link "پوسٹ میں ترمیم کریں" at bounding box center [1207, 13] width 148 height 27
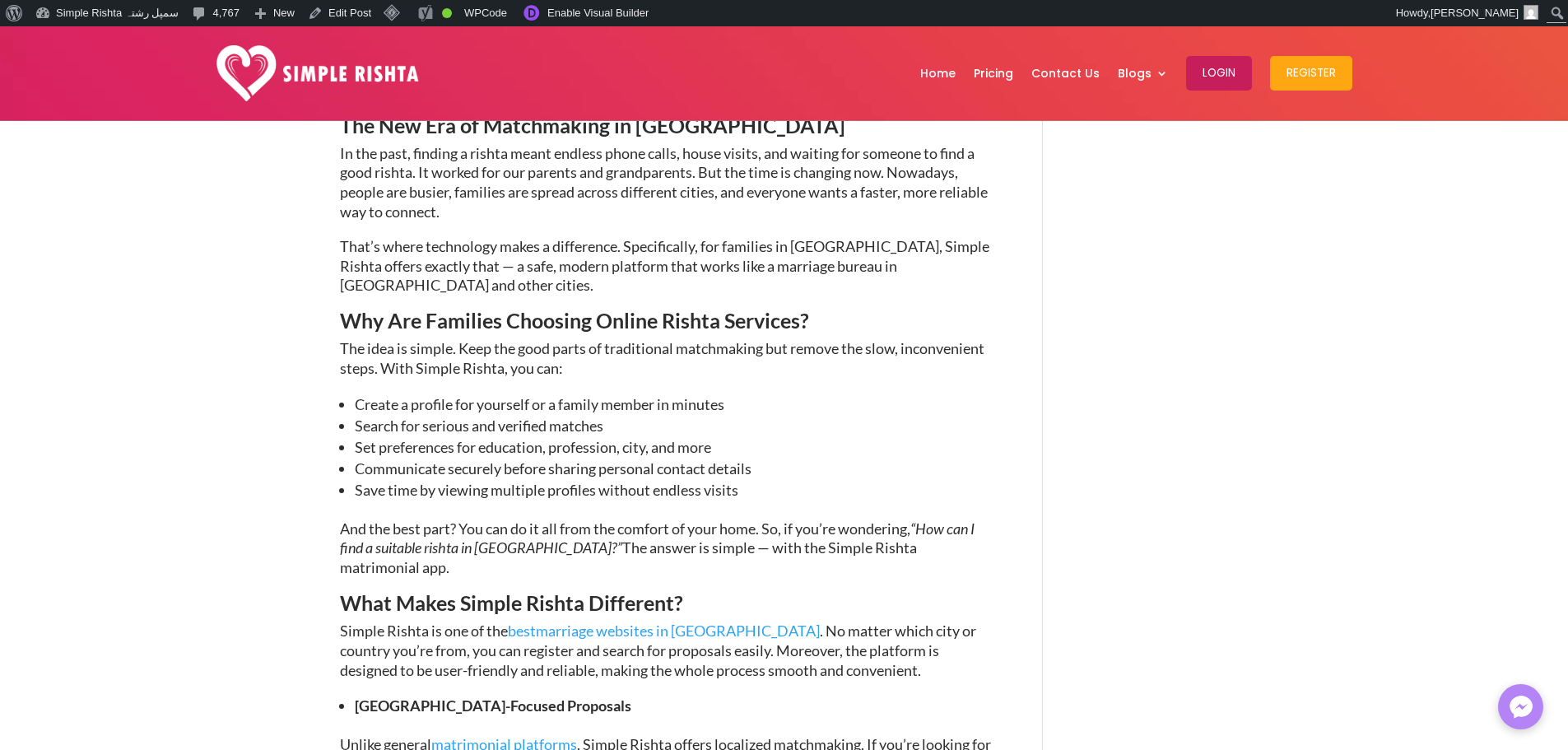
scroll to position [1153, 0]
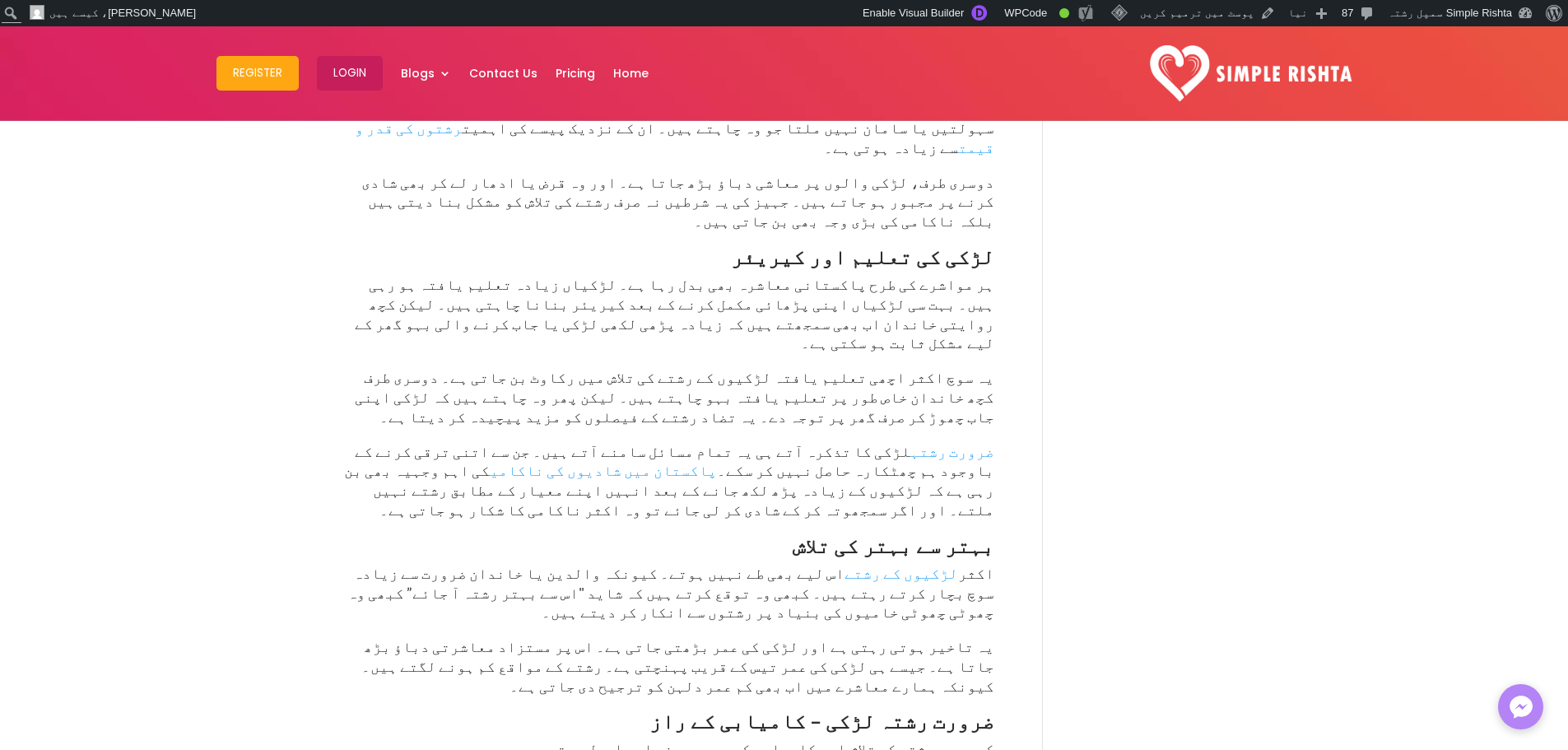
scroll to position [1482, 0]
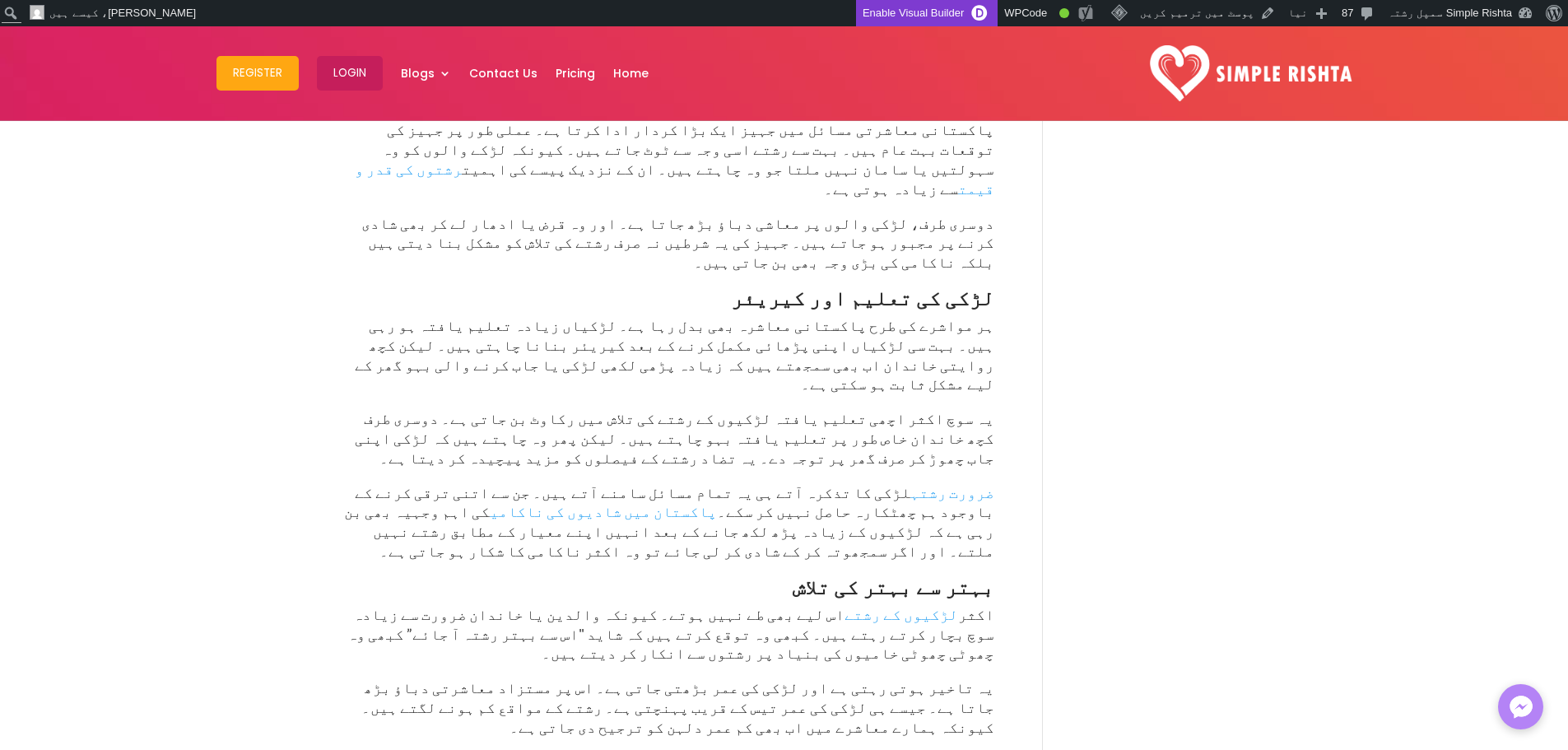
click at [979, 17] on link "Enable Visual Builder" at bounding box center [927, 13] width 142 height 27
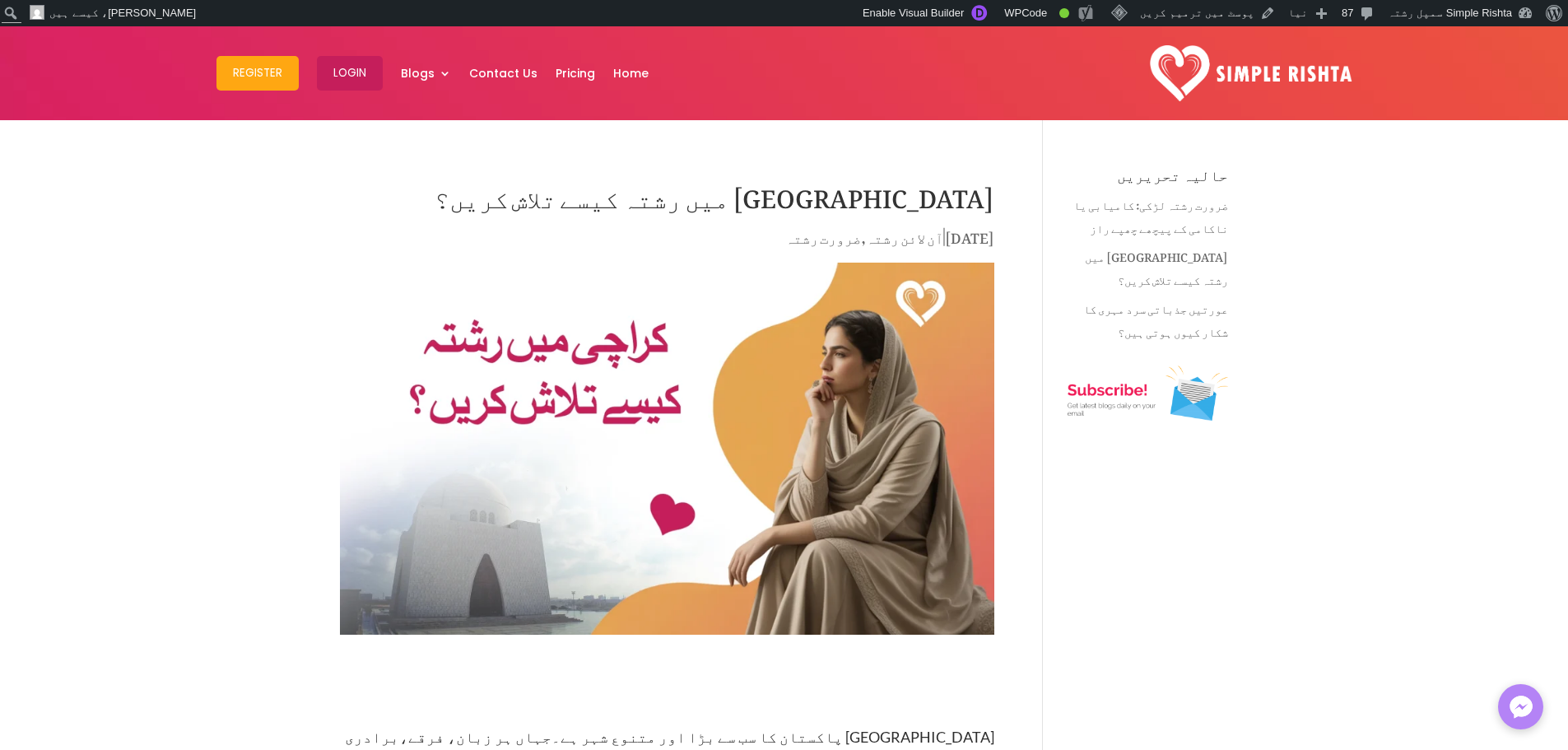
type textarea "*******"
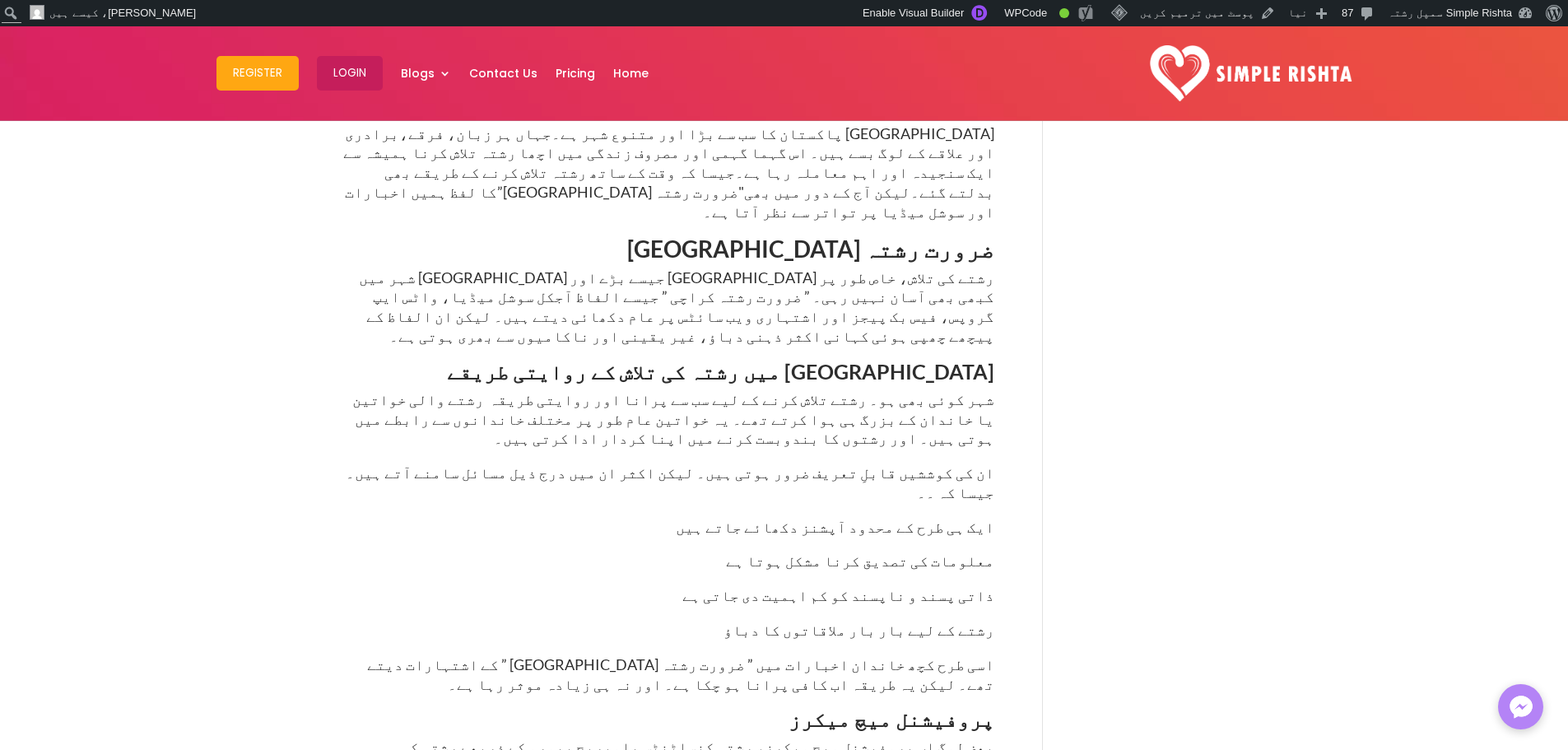
scroll to position [905, 0]
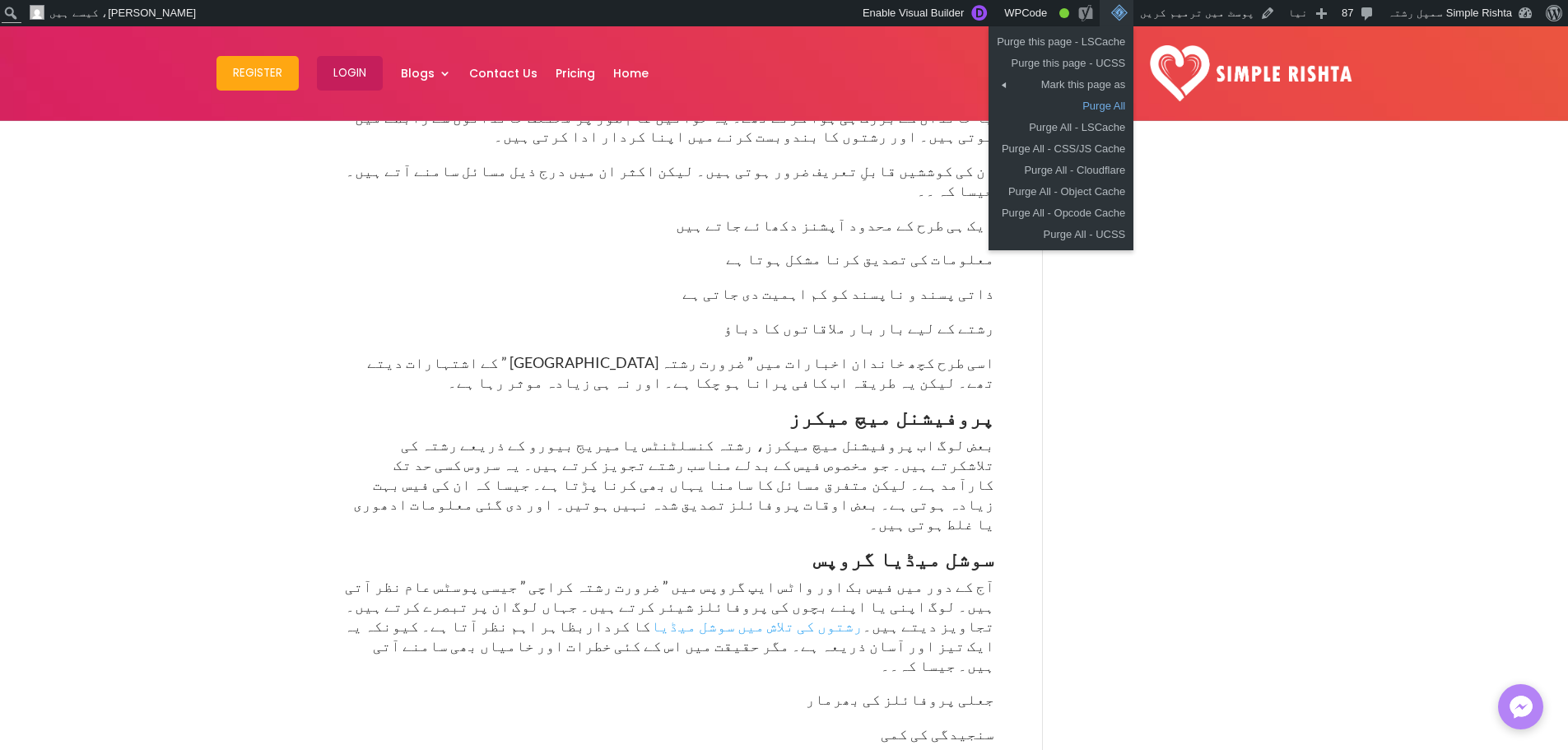
click at [1134, 100] on link "Purge All" at bounding box center [1061, 106] width 145 height 22
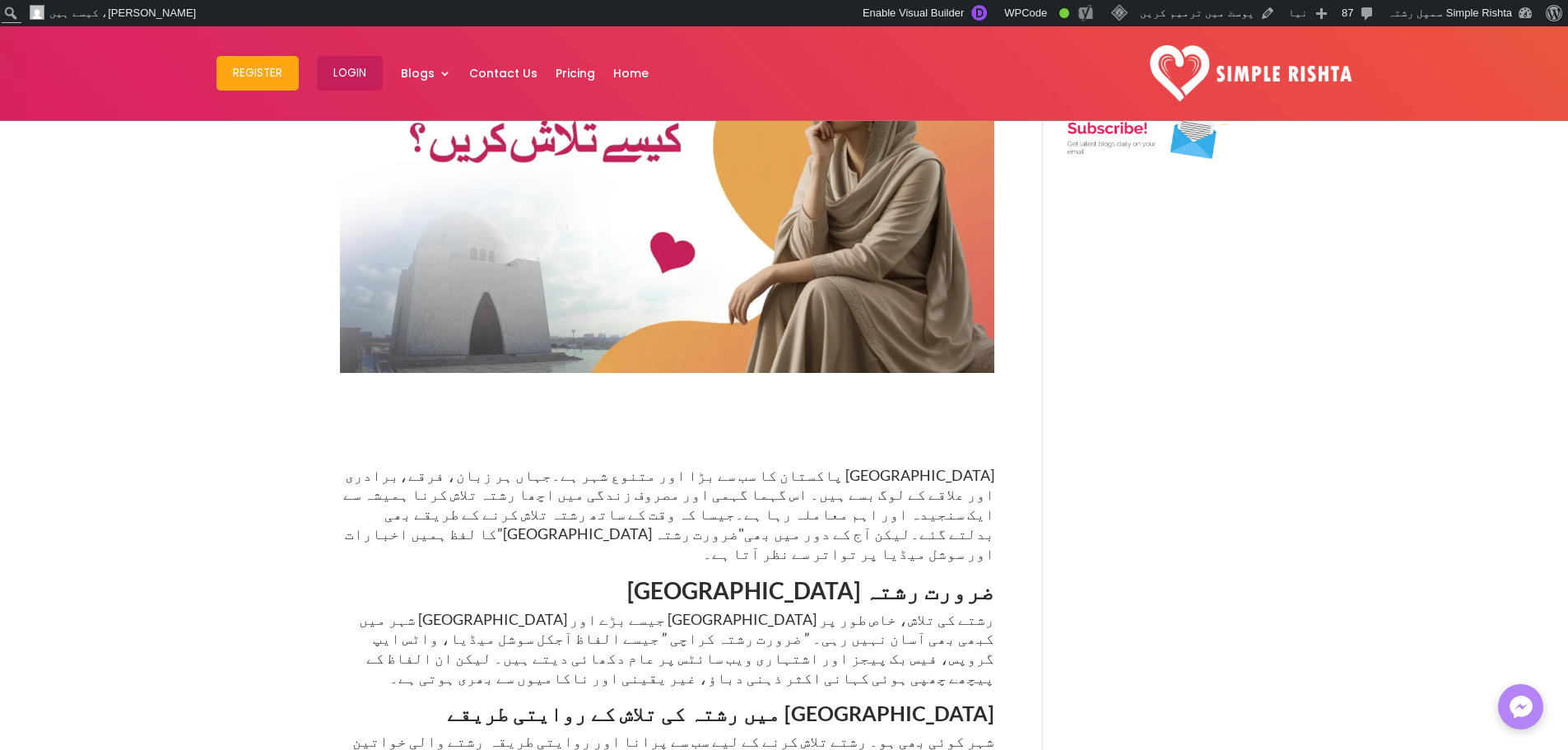
scroll to position [329, 0]
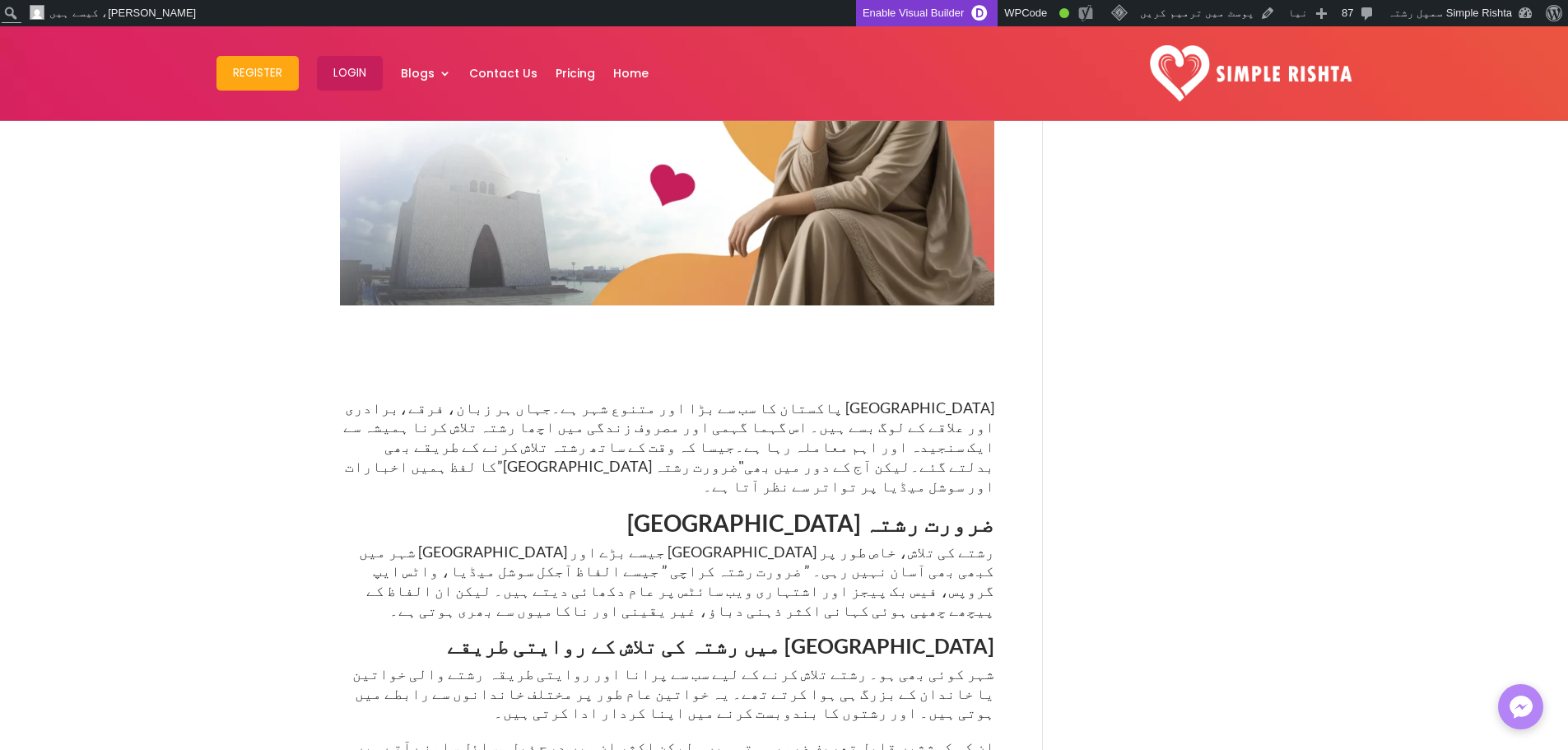
click at [926, 10] on link "Enable Visual Builder" at bounding box center [927, 13] width 142 height 27
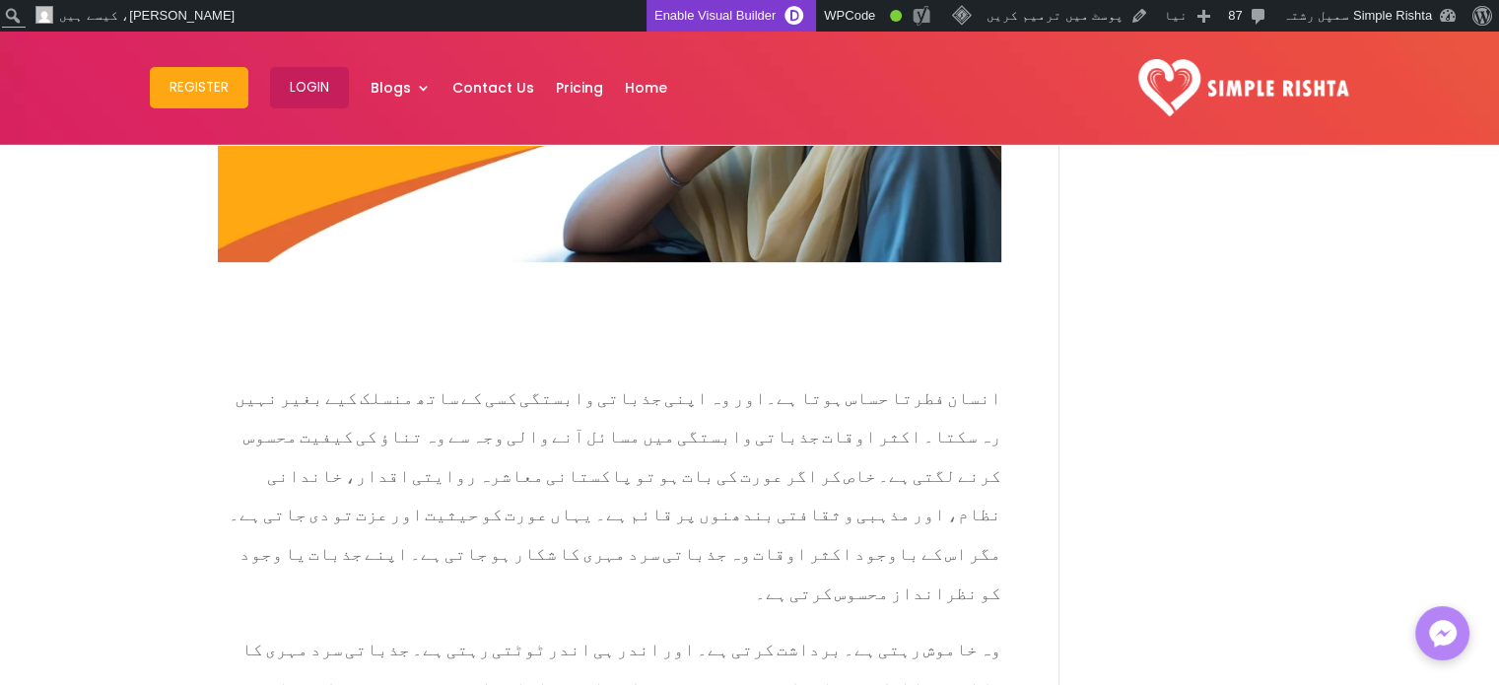
click at [781, 14] on link "Enable Visual Builder" at bounding box center [732, 16] width 170 height 32
